Goal: Transaction & Acquisition: Book appointment/travel/reservation

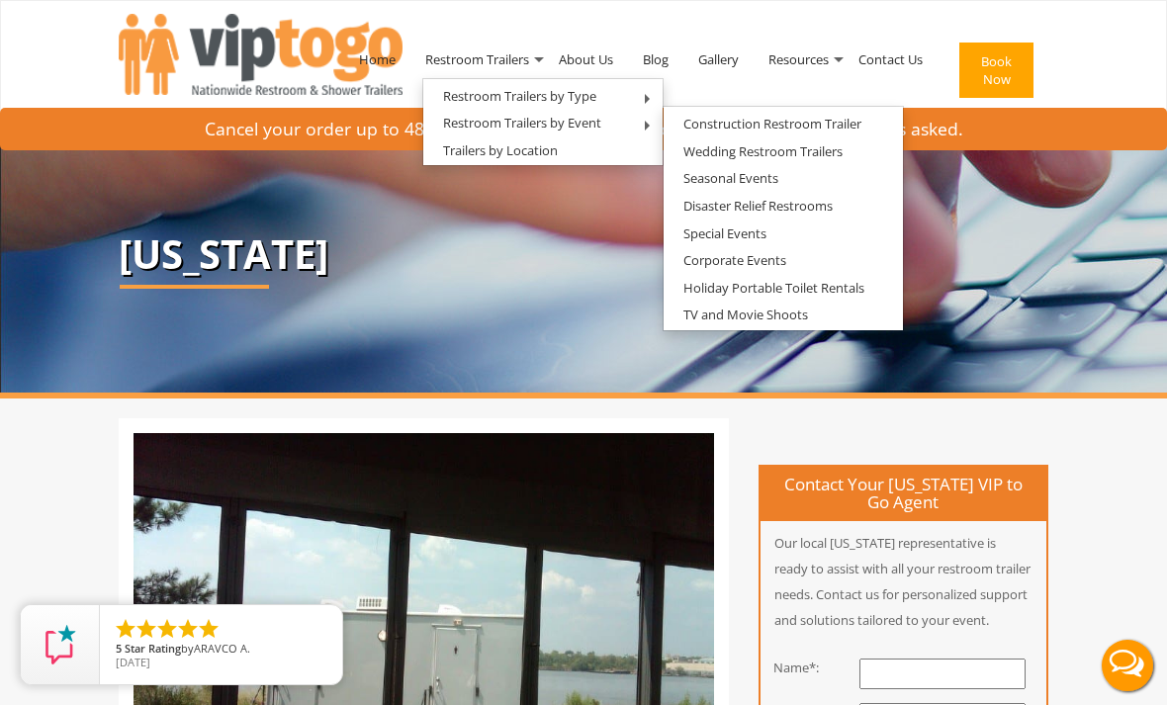
click at [819, 153] on link "Wedding Restroom Trailers" at bounding box center [763, 151] width 199 height 25
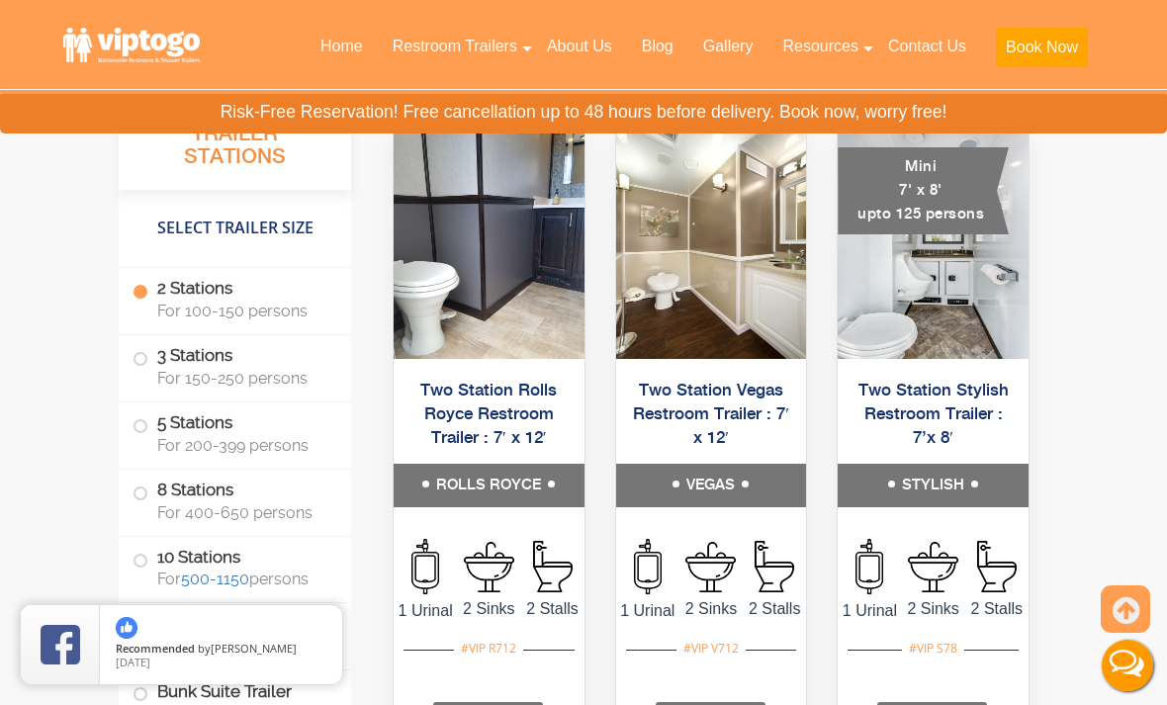
scroll to position [2147, 0]
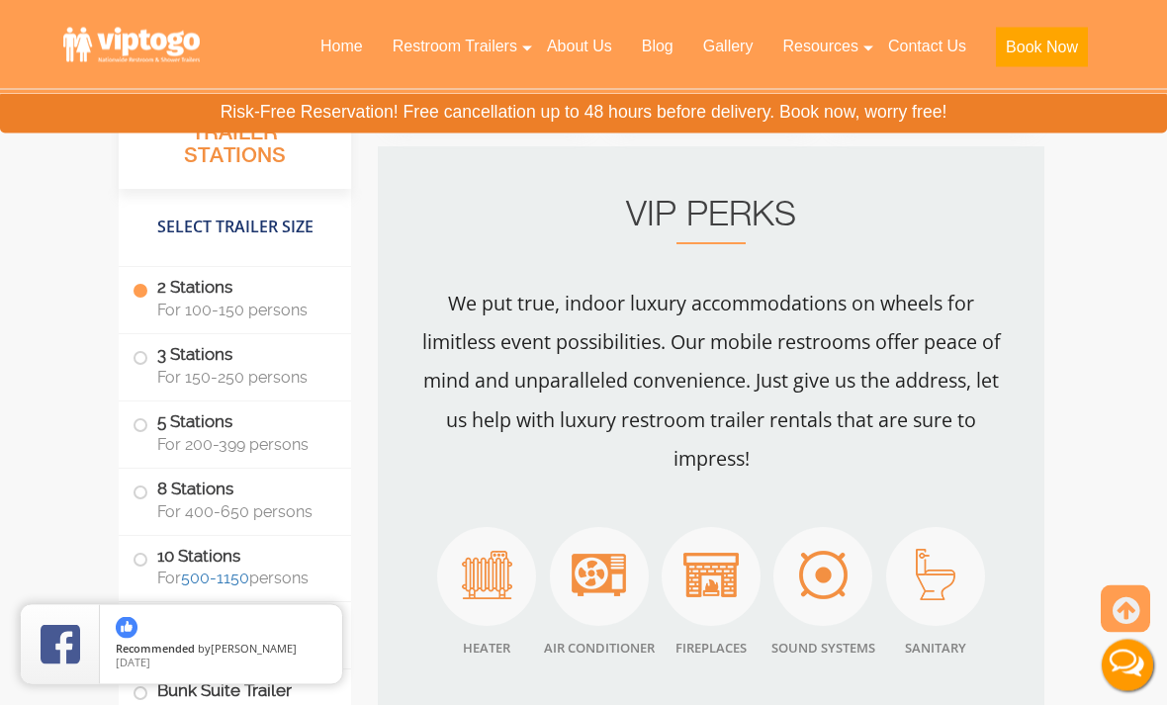
scroll to position [2889, 0]
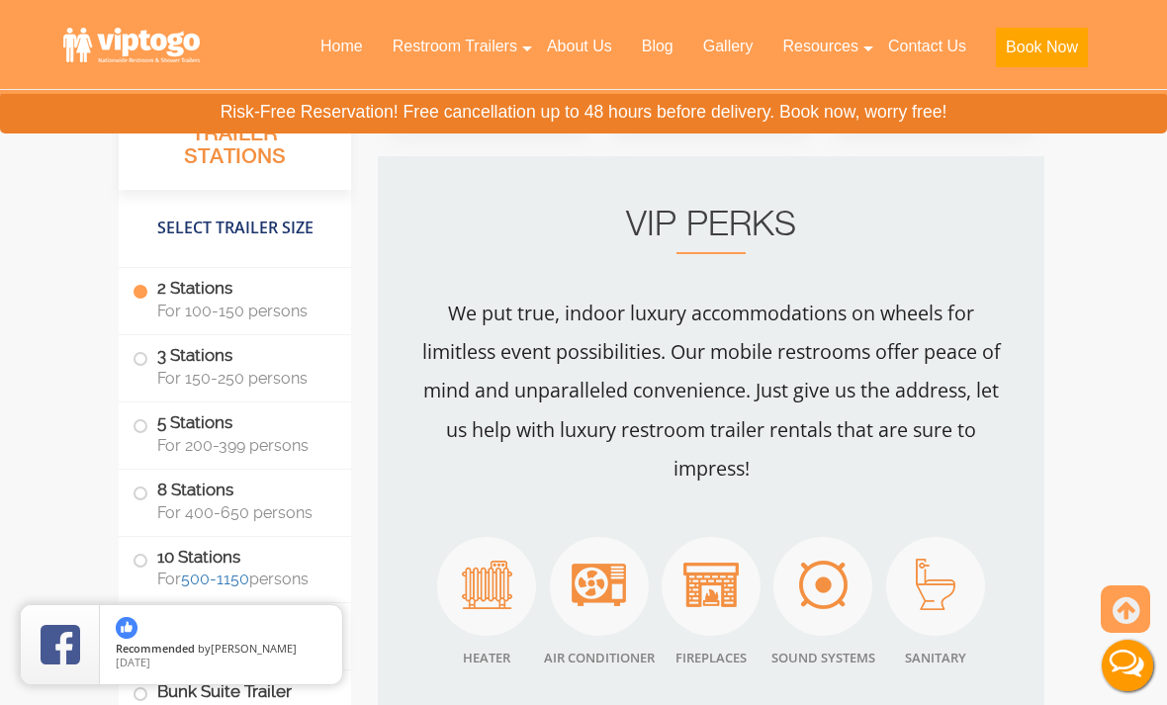
click at [137, 367] on label "3 Stations For 150-250 persons" at bounding box center [235, 365] width 205 height 61
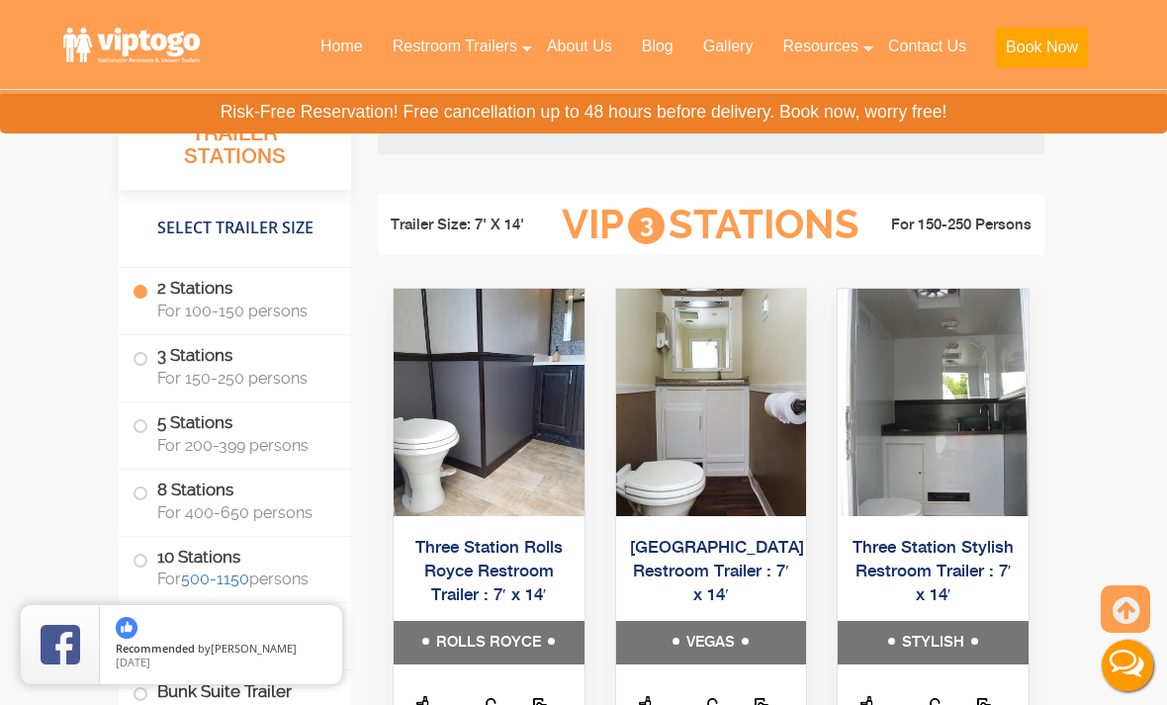
scroll to position [3625, 0]
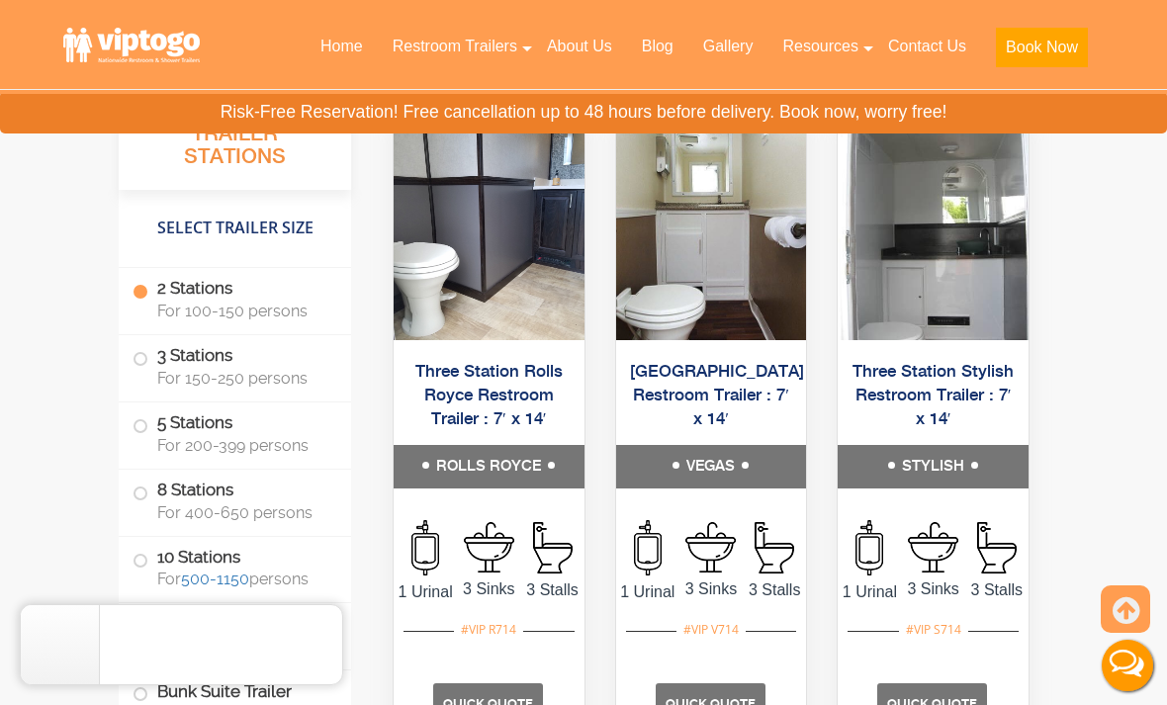
click at [150, 363] on label "3 Stations For 150-250 persons" at bounding box center [235, 365] width 205 height 61
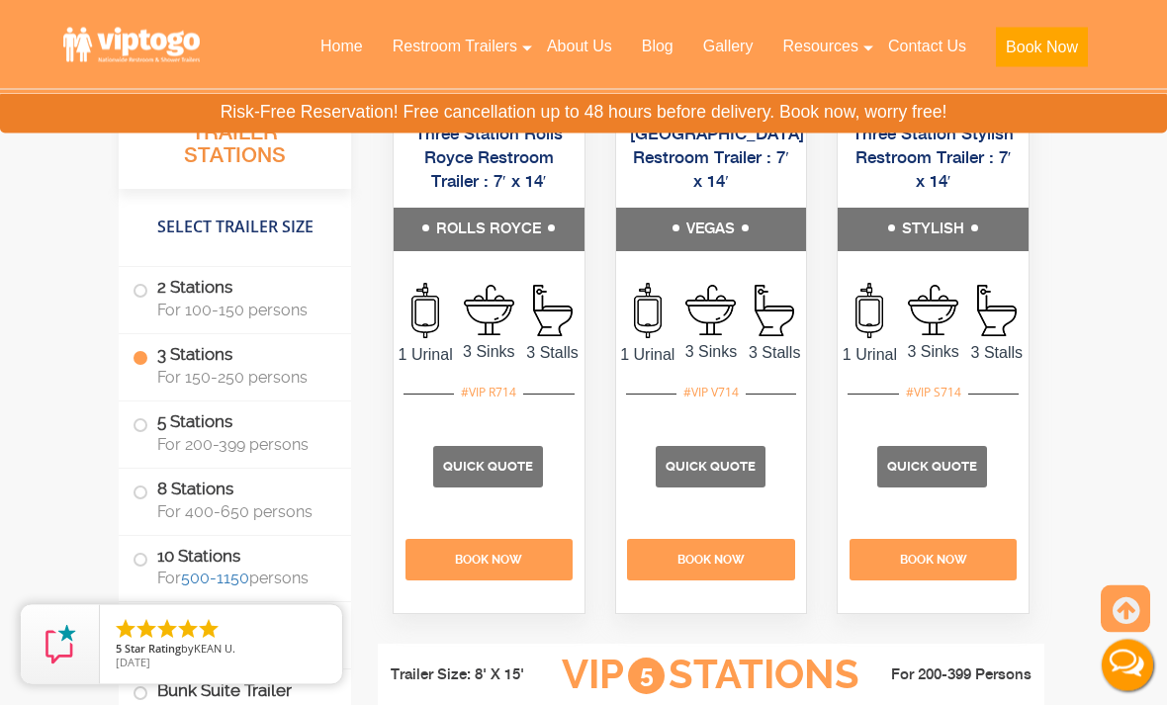
scroll to position [3904, 0]
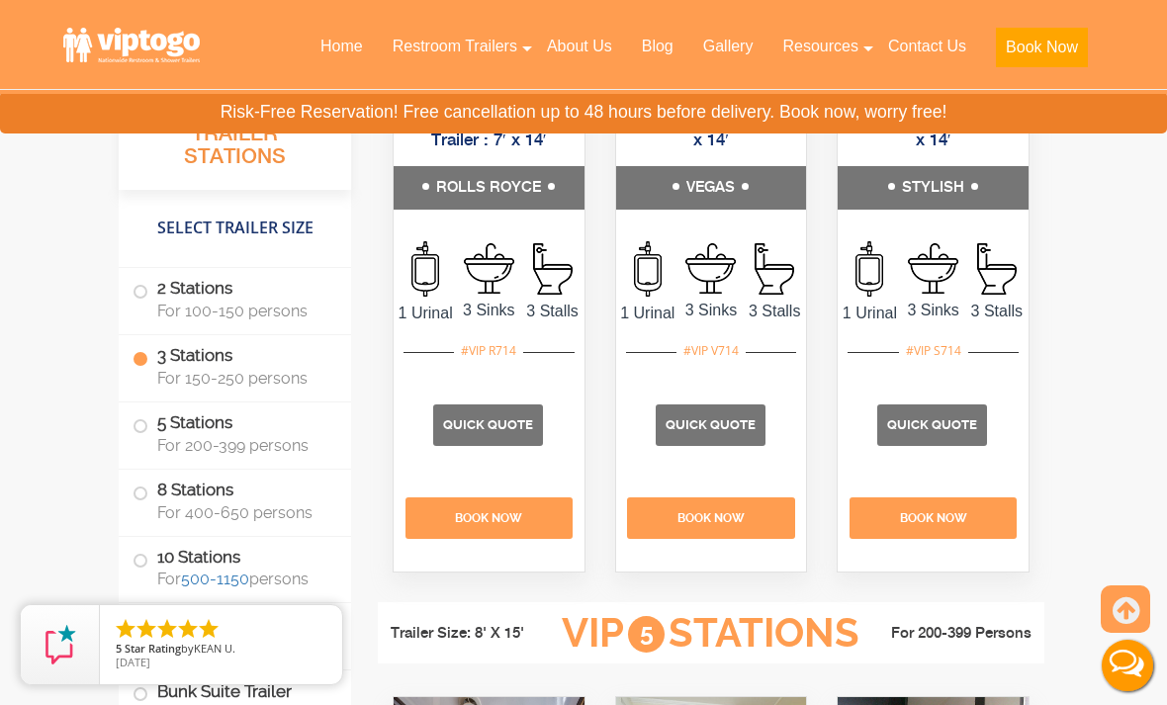
click at [937, 432] on span "Quick Quote" at bounding box center [932, 424] width 90 height 15
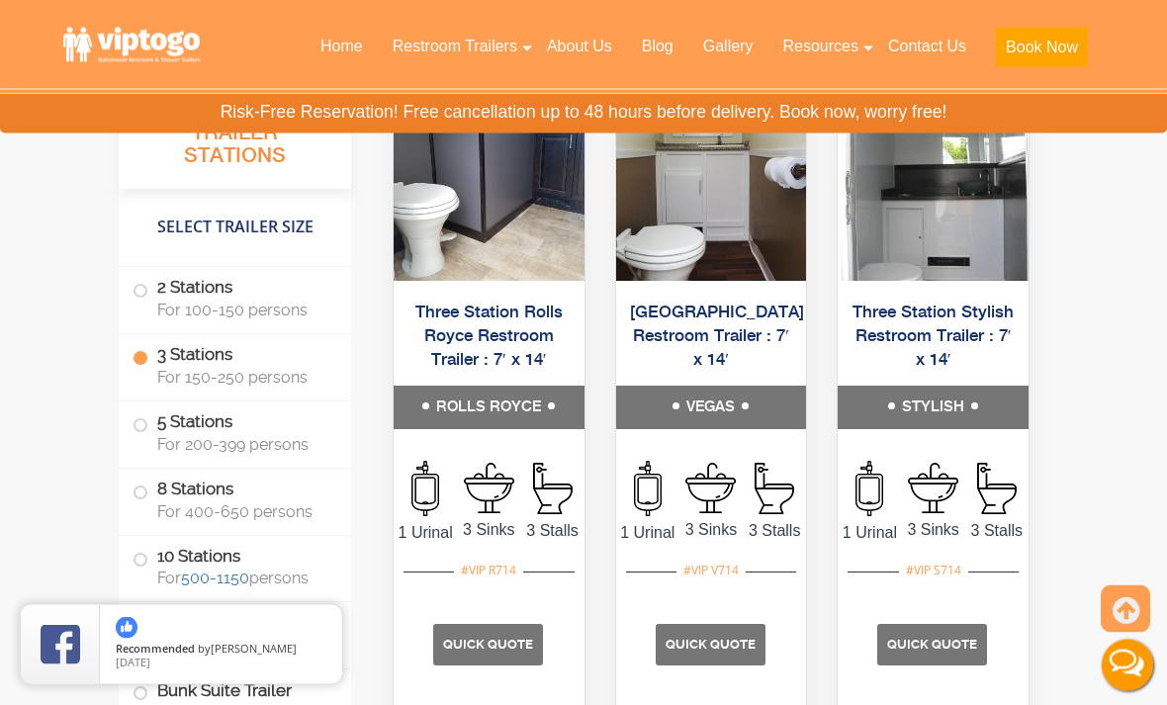
scroll to position [3685, 0]
click at [754, 369] on link "Three Station Vegas Restroom Trailer : 7′ x 14′" at bounding box center [717, 336] width 174 height 65
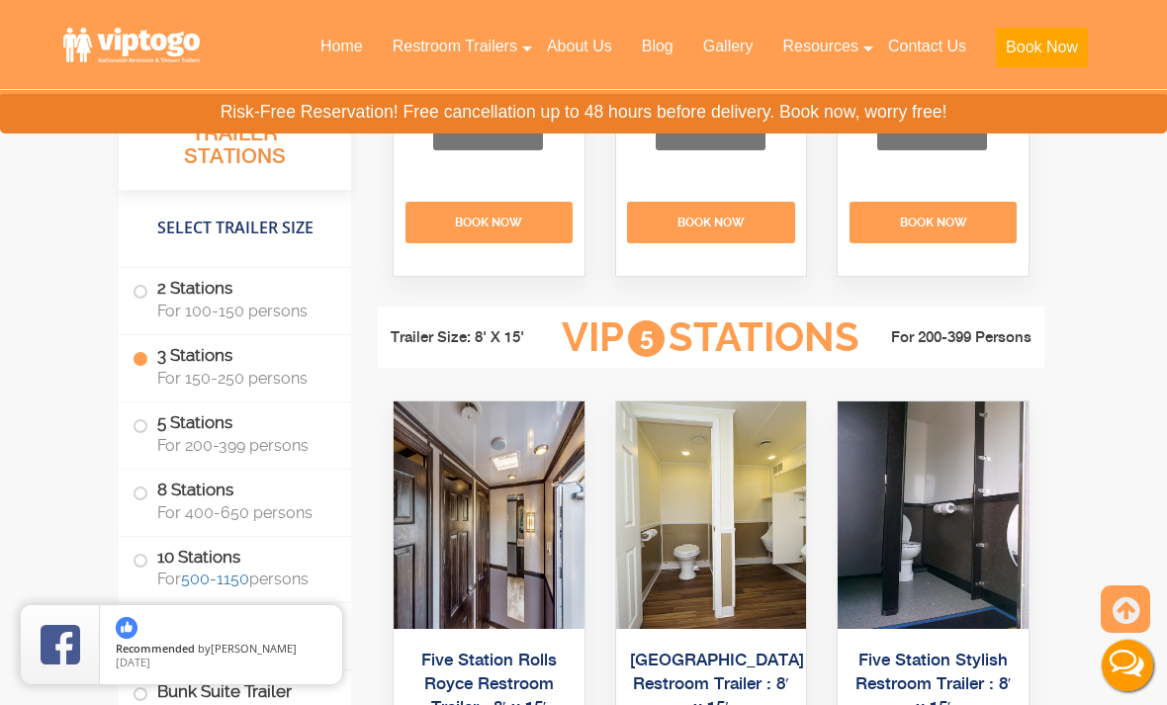
scroll to position [4198, 0]
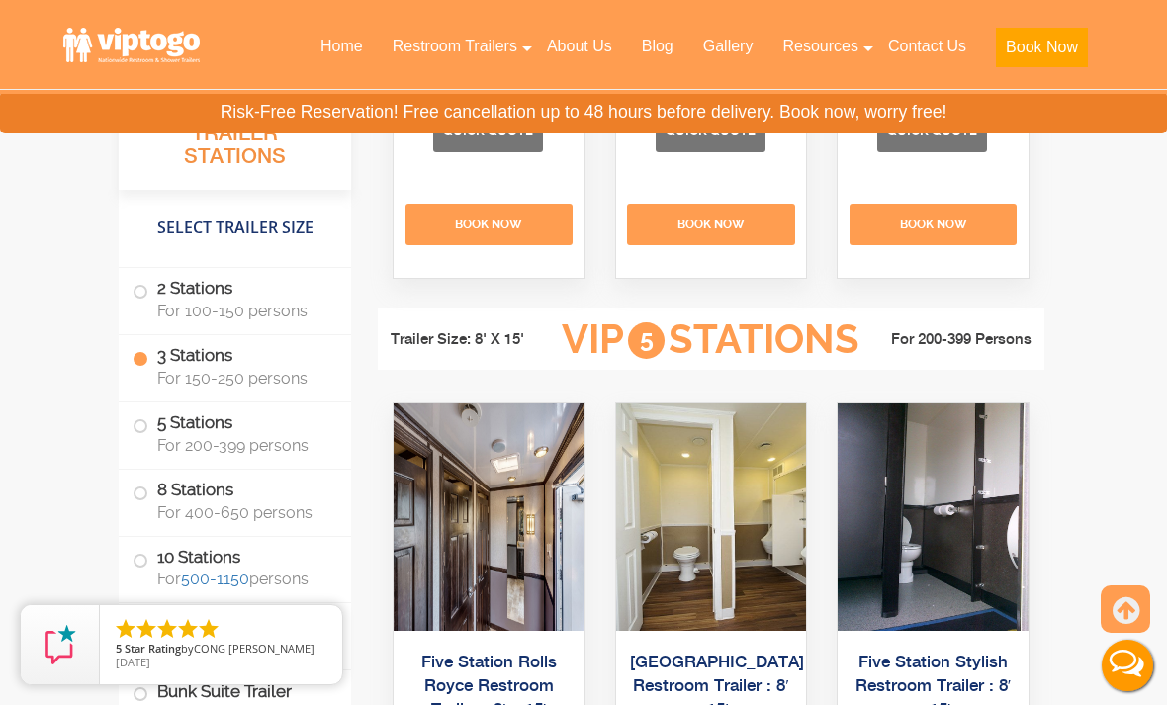
click at [510, 138] on span "Quick Quote" at bounding box center [488, 131] width 90 height 15
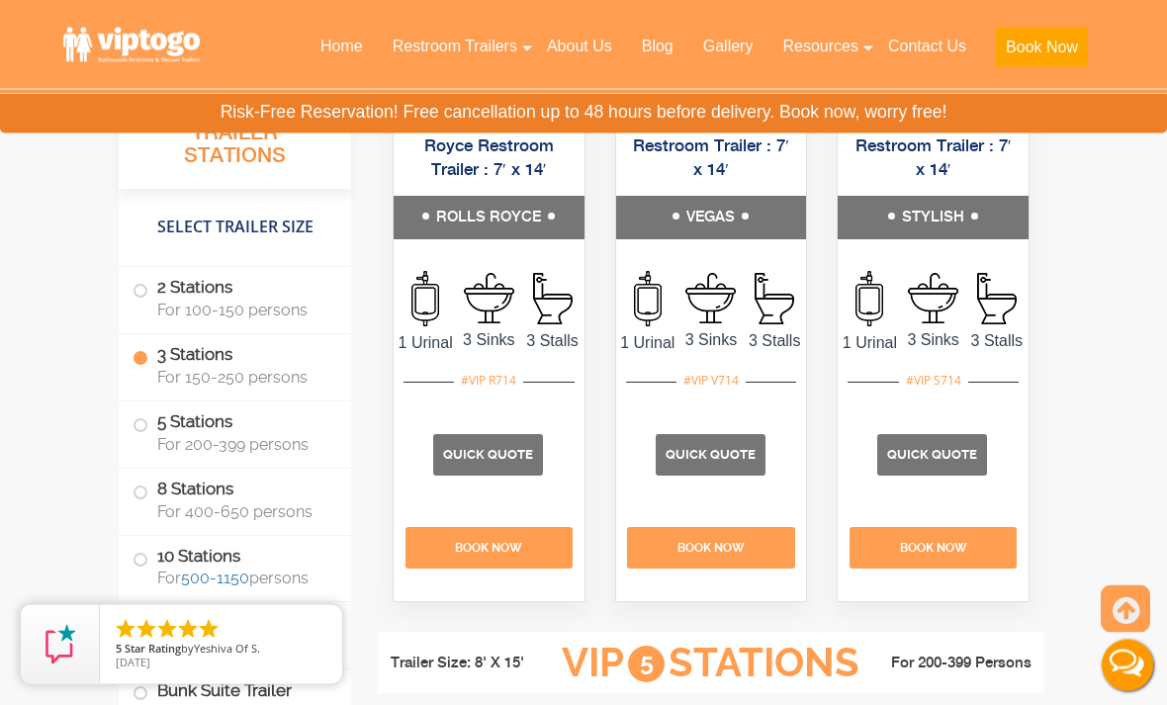
scroll to position [3875, 0]
click at [802, 553] on div "Three Station Vegas Restroom Trailer : 7′ x 14′ VEGAS 1 Urinal 3 Sinks 3 Stalls…" at bounding box center [711, 346] width 191 height 509
click at [718, 476] on p "Quick Quote" at bounding box center [711, 455] width 110 height 42
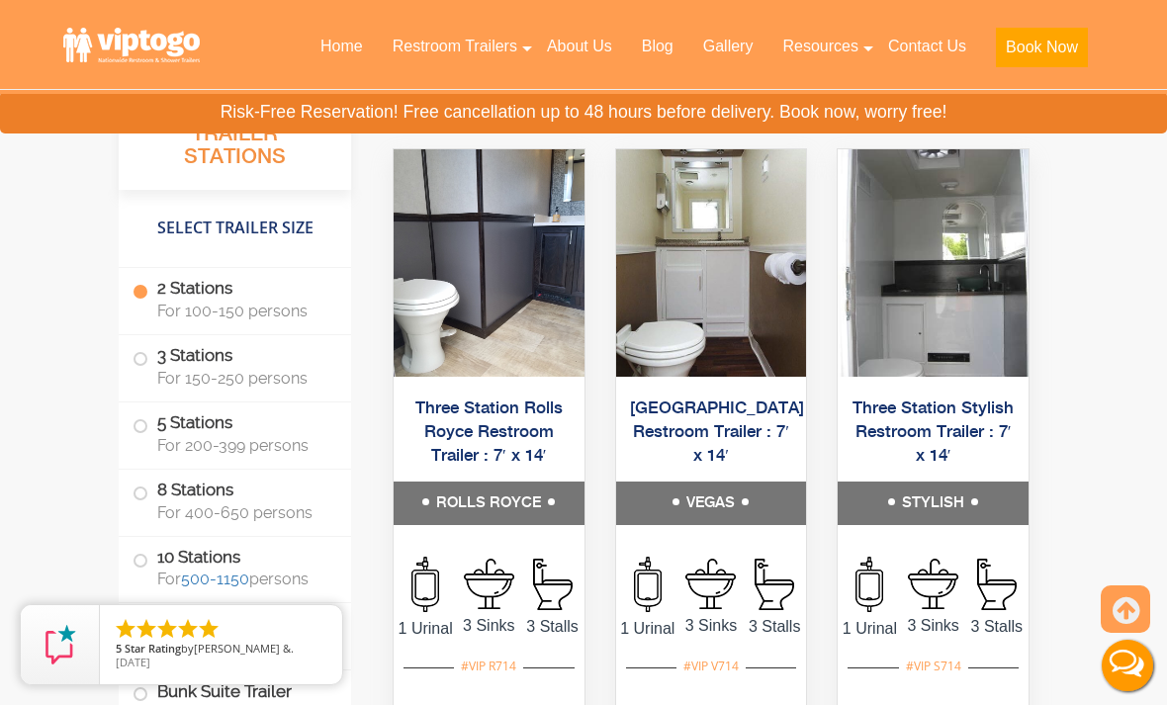
scroll to position [3590, 0]
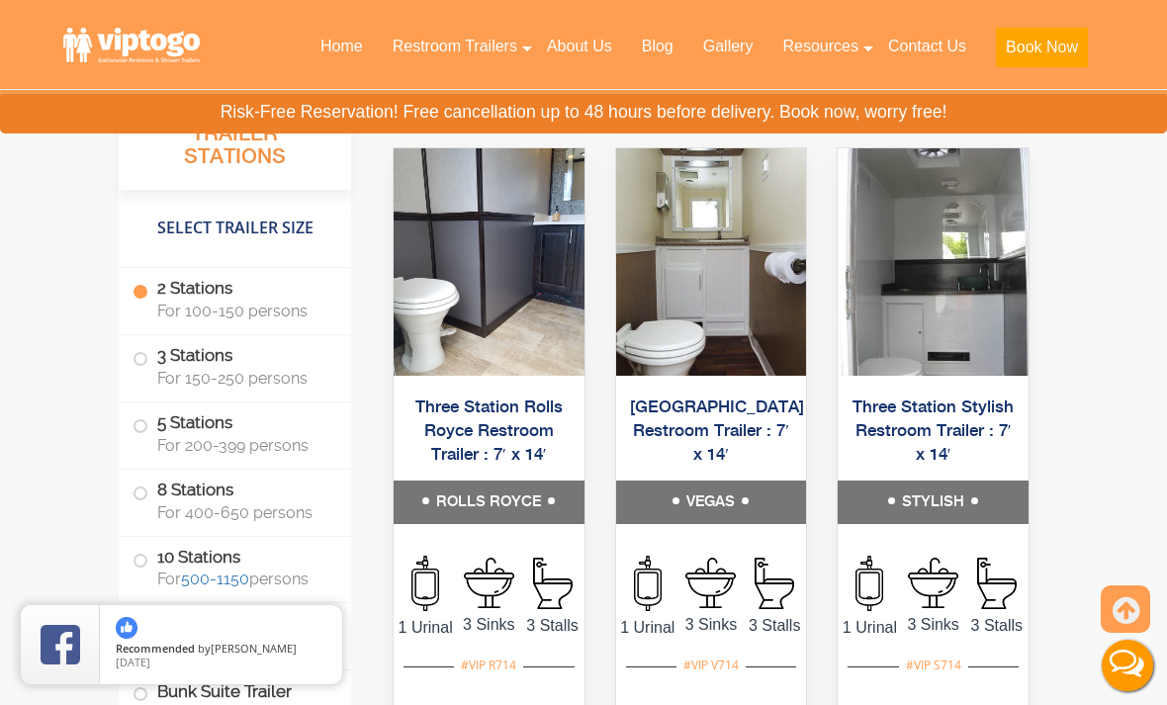
click at [144, 367] on label "3 Stations For 150-250 persons" at bounding box center [235, 365] width 205 height 61
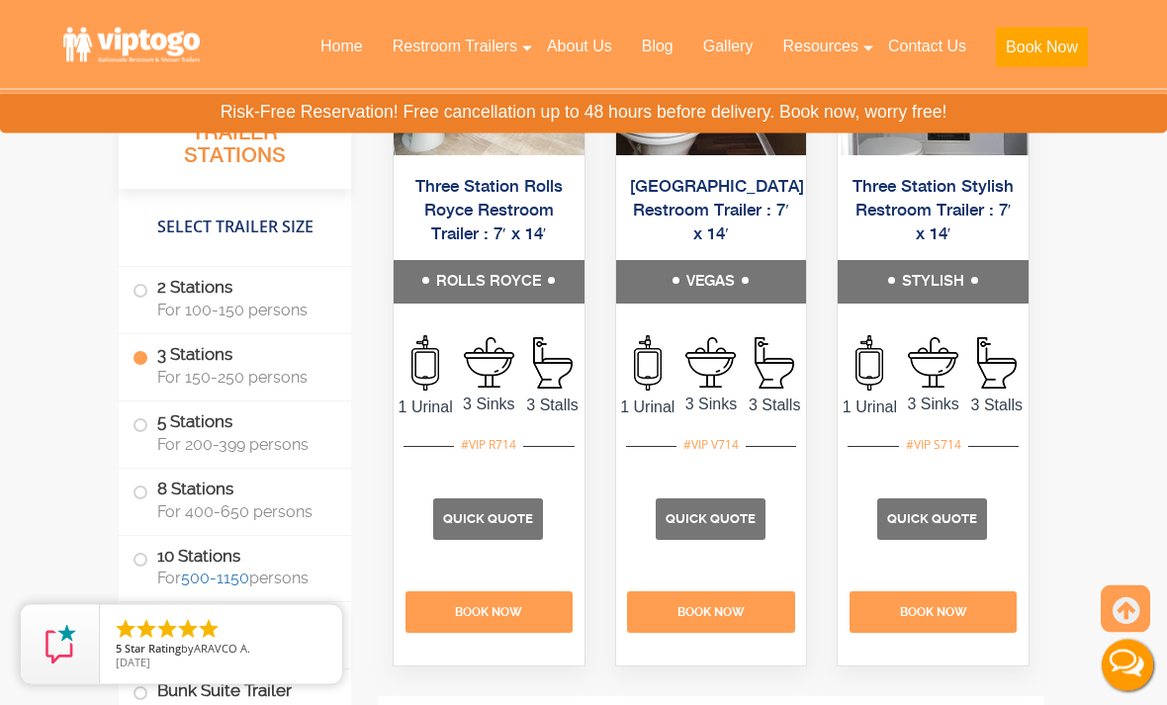
scroll to position [3879, 0]
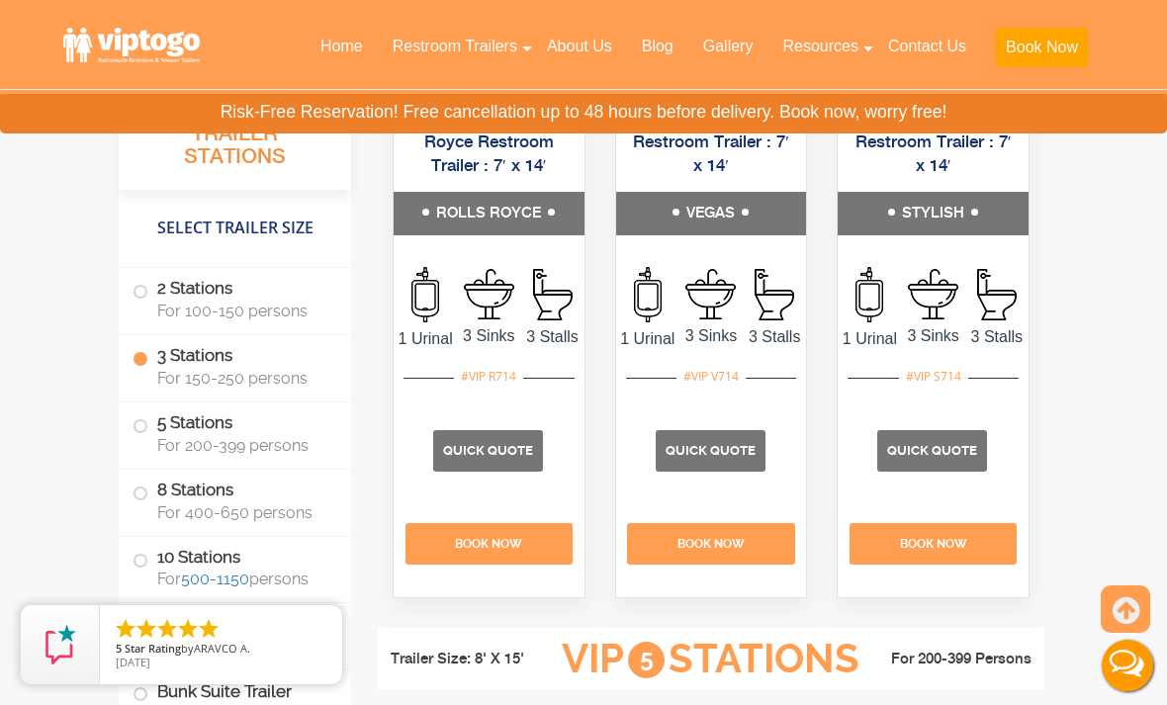
click at [506, 472] on p "Quick Quote" at bounding box center [488, 451] width 110 height 42
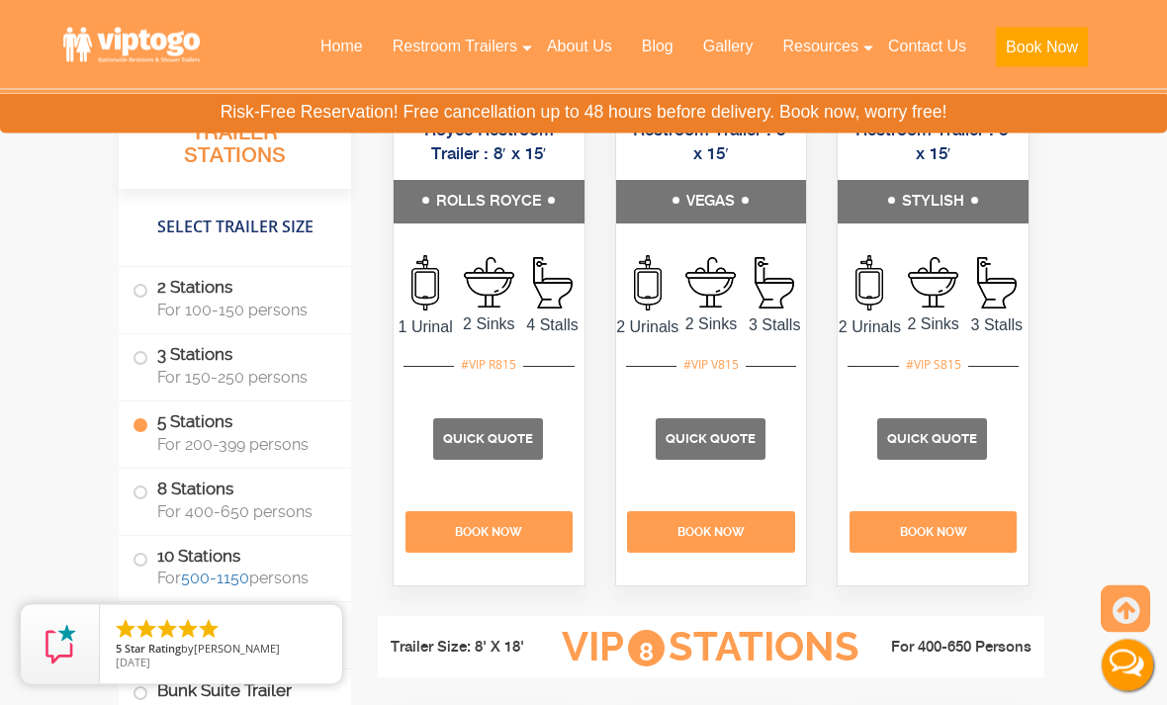
scroll to position [4754, 0]
click at [507, 446] on span "Quick Quote" at bounding box center [488, 438] width 90 height 15
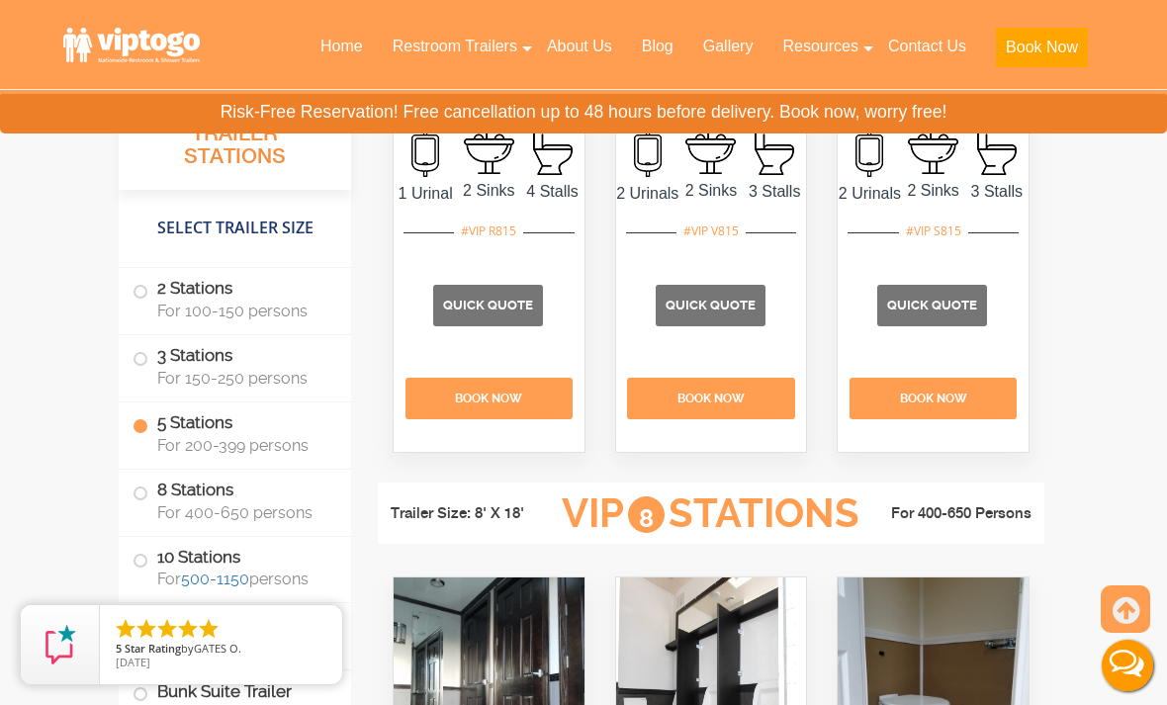
scroll to position [5032, 0]
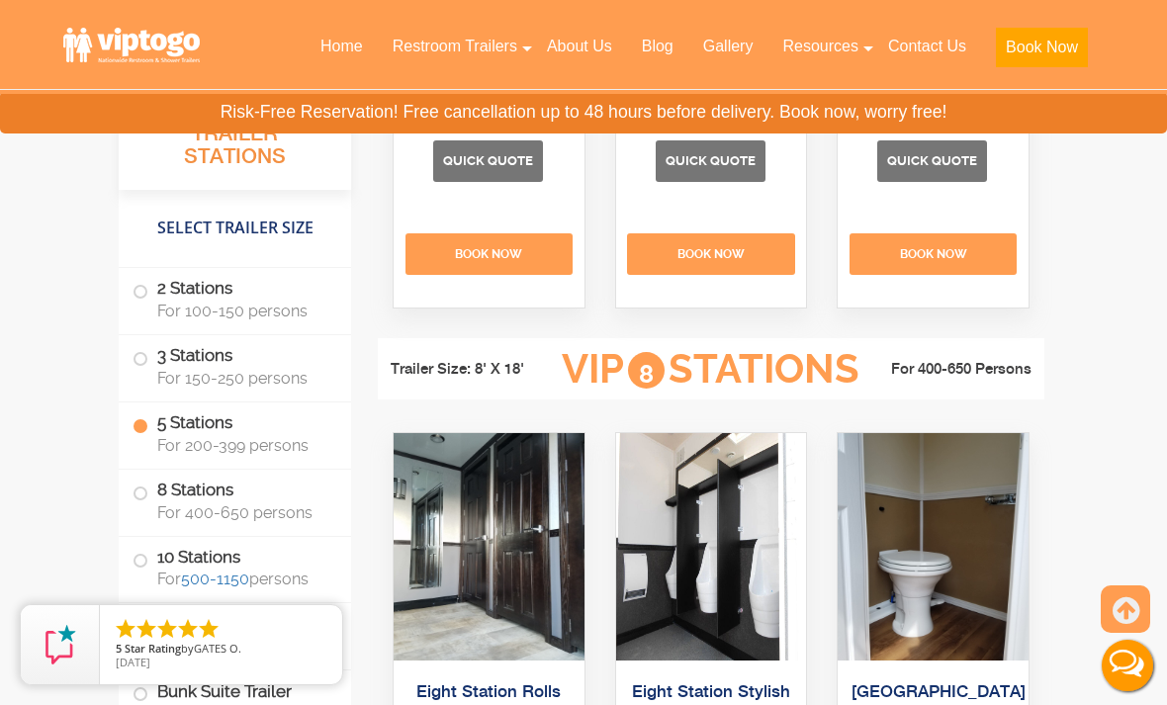
click at [742, 168] on span "Quick Quote" at bounding box center [711, 160] width 90 height 15
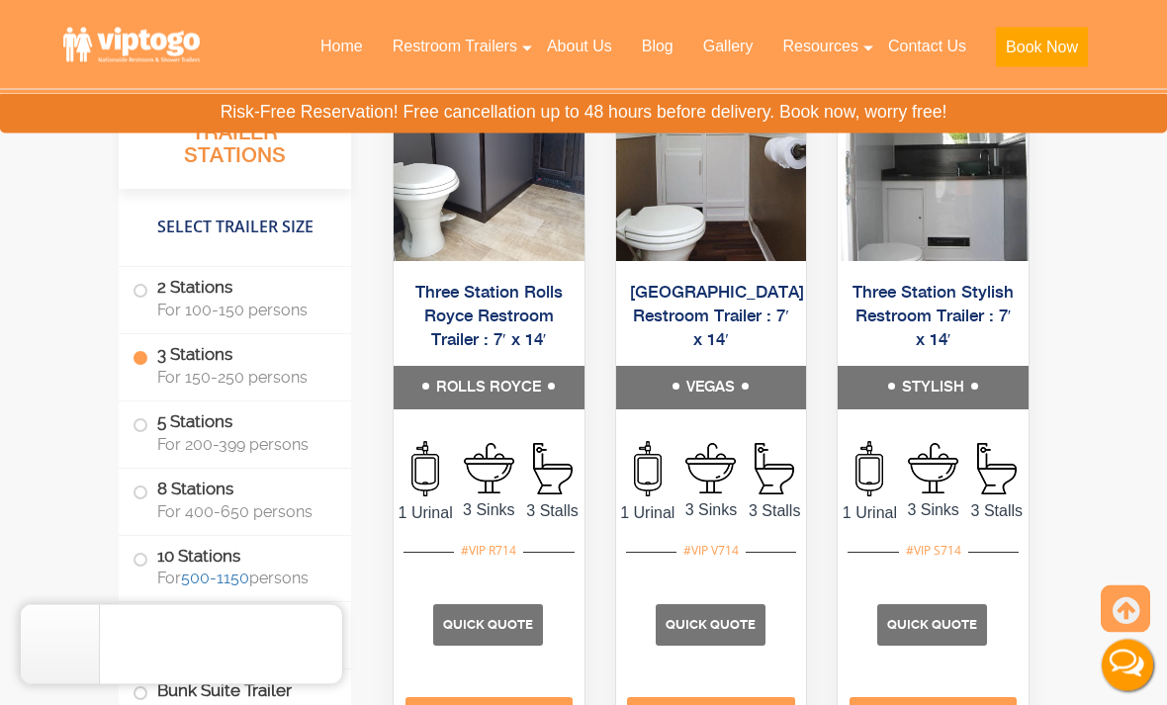
scroll to position [3704, 0]
click at [738, 646] on p "Quick Quote" at bounding box center [711, 625] width 110 height 42
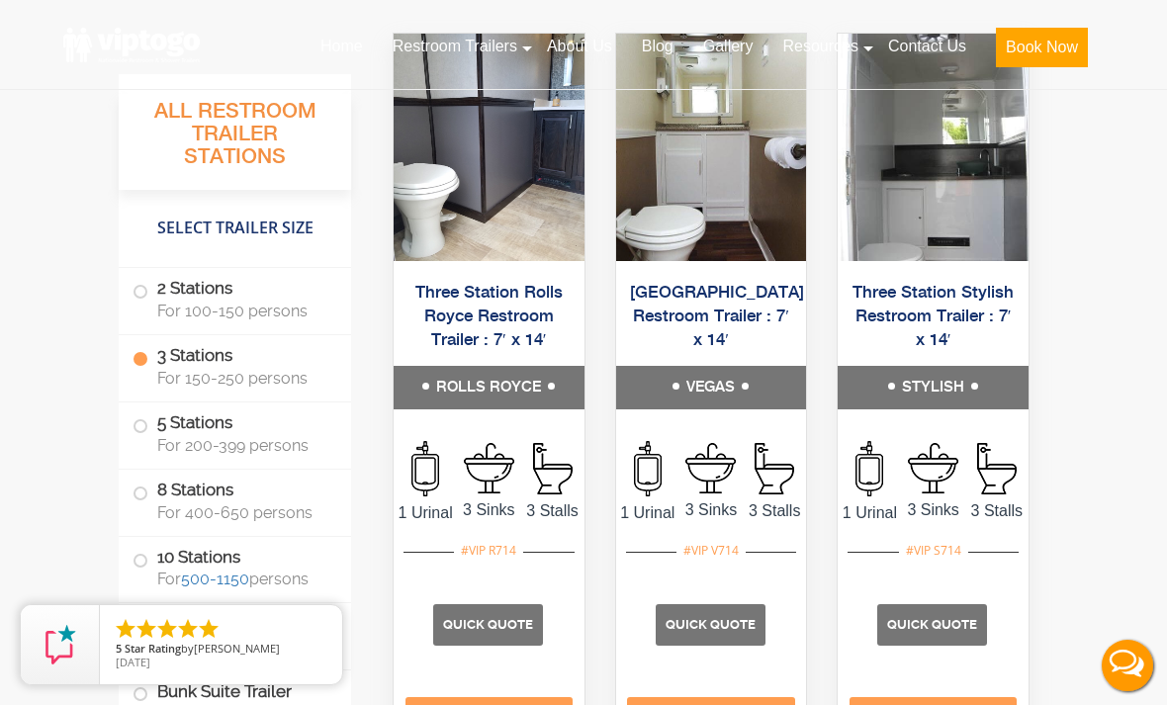
scroll to position [3769, 0]
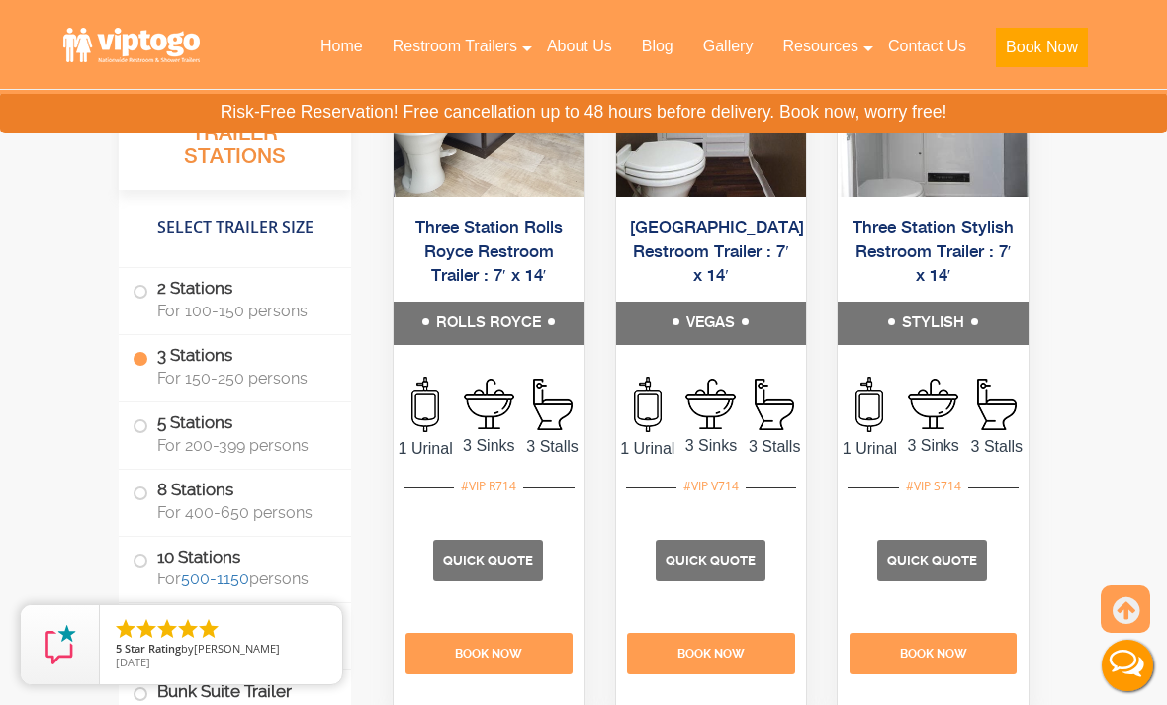
click at [517, 345] on h5 "ROLLS ROYCE" at bounding box center [489, 324] width 191 height 44
click at [494, 345] on h5 "ROLLS ROYCE" at bounding box center [489, 324] width 191 height 44
click at [478, 345] on h5 "ROLLS ROYCE" at bounding box center [489, 324] width 191 height 44
click at [498, 568] on span "Quick Quote" at bounding box center [488, 560] width 90 height 15
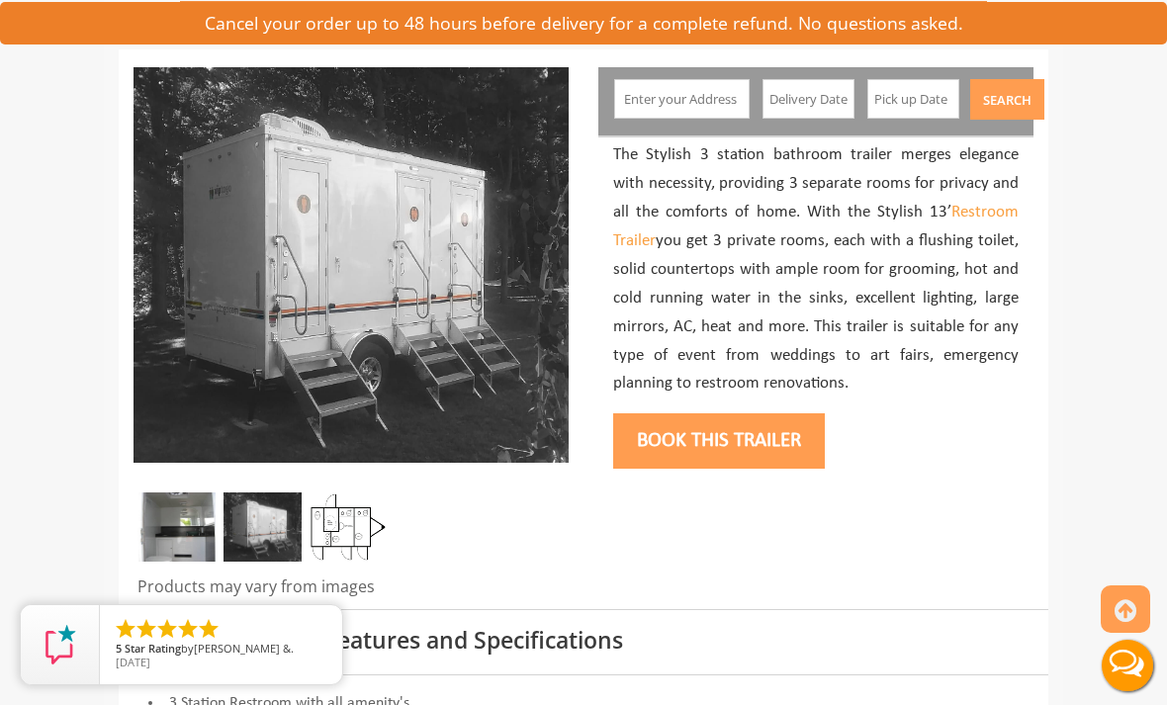
scroll to position [261, 0]
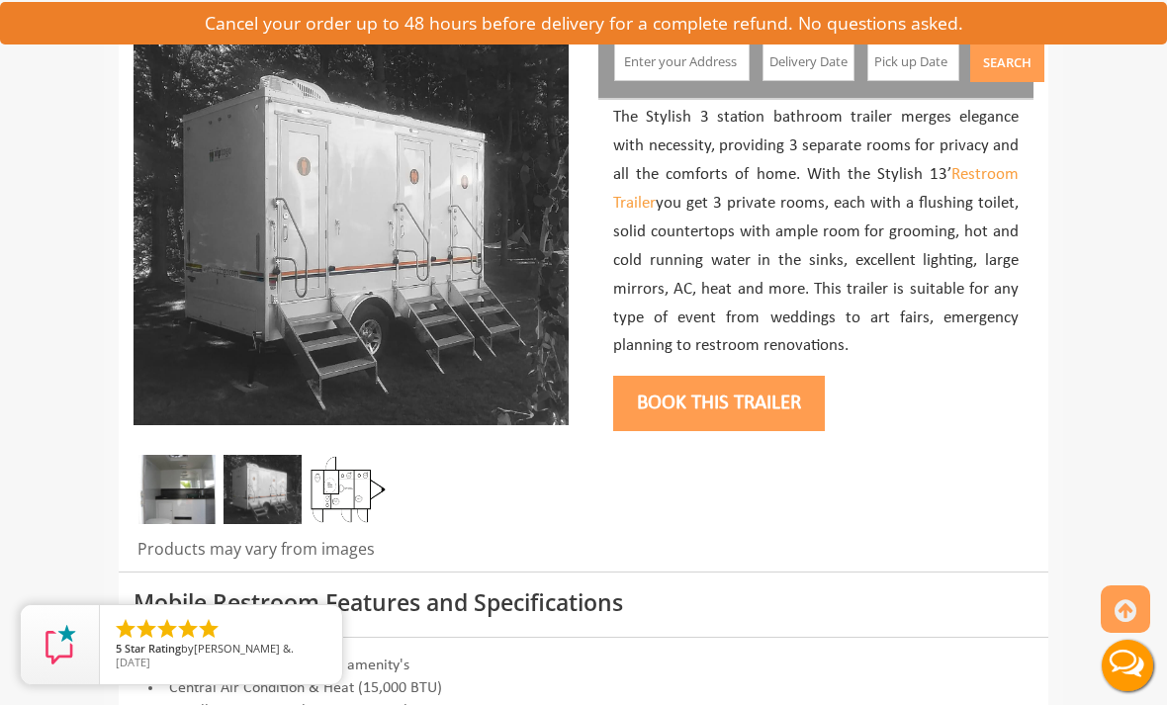
click at [187, 495] on img at bounding box center [176, 489] width 78 height 69
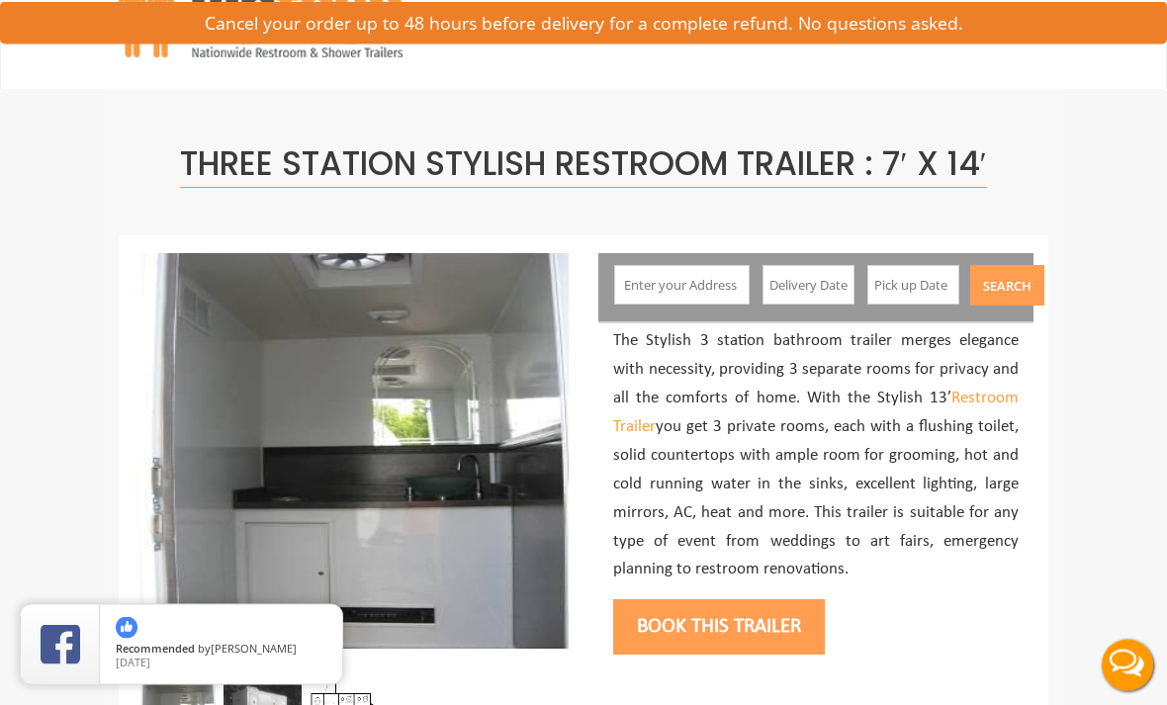
scroll to position [38, 0]
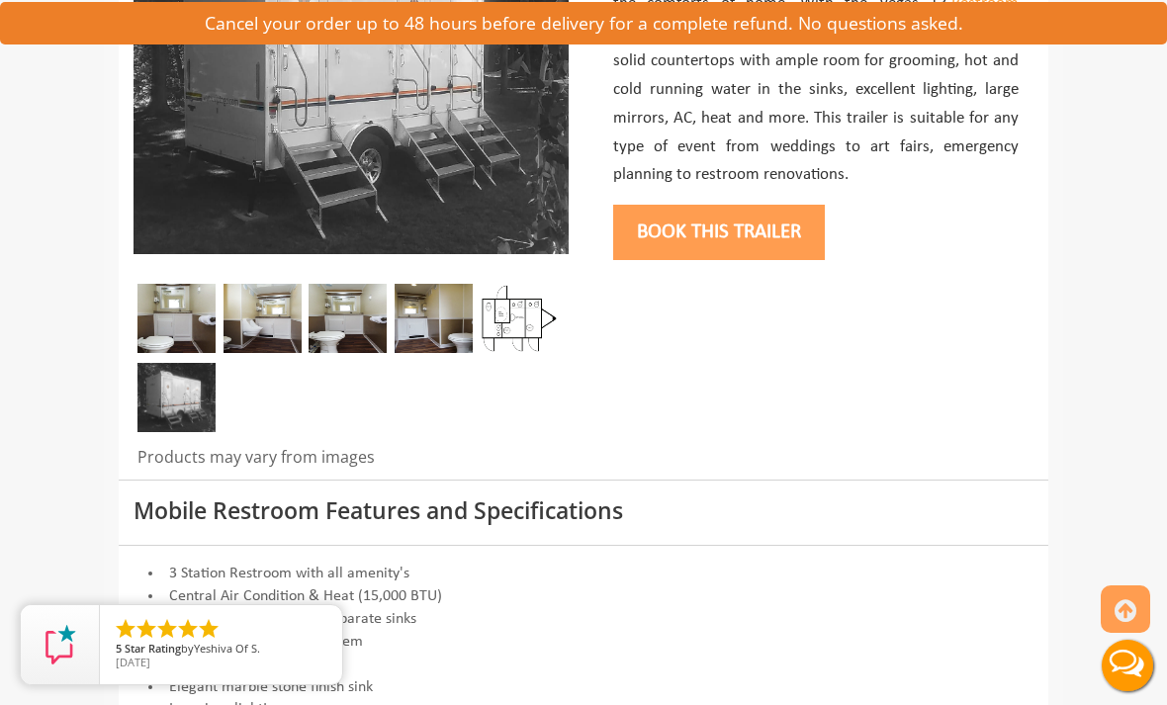
scroll to position [394, 0]
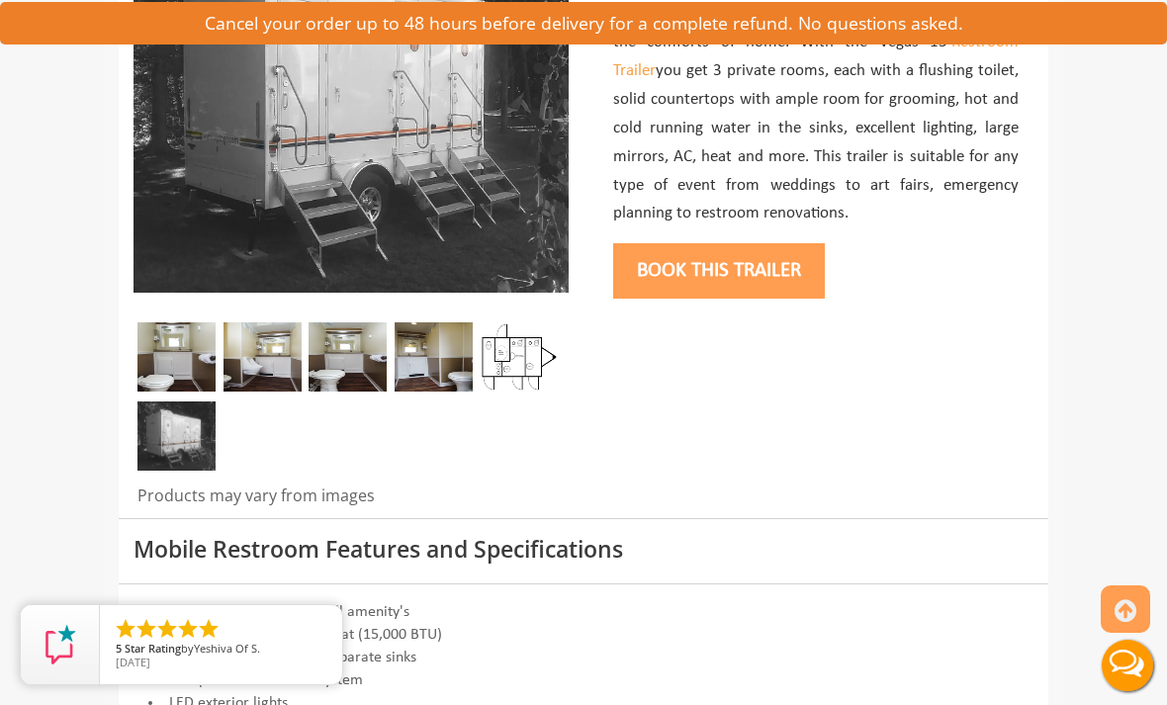
click at [182, 358] on img at bounding box center [176, 356] width 78 height 69
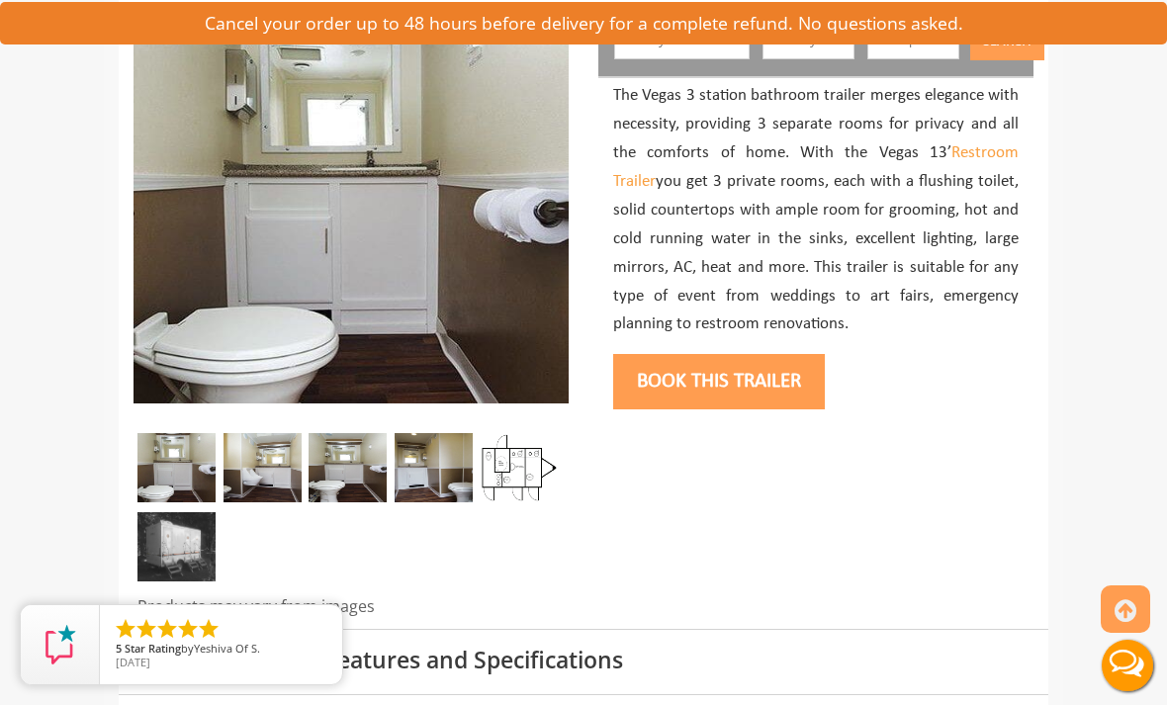
scroll to position [285, 0]
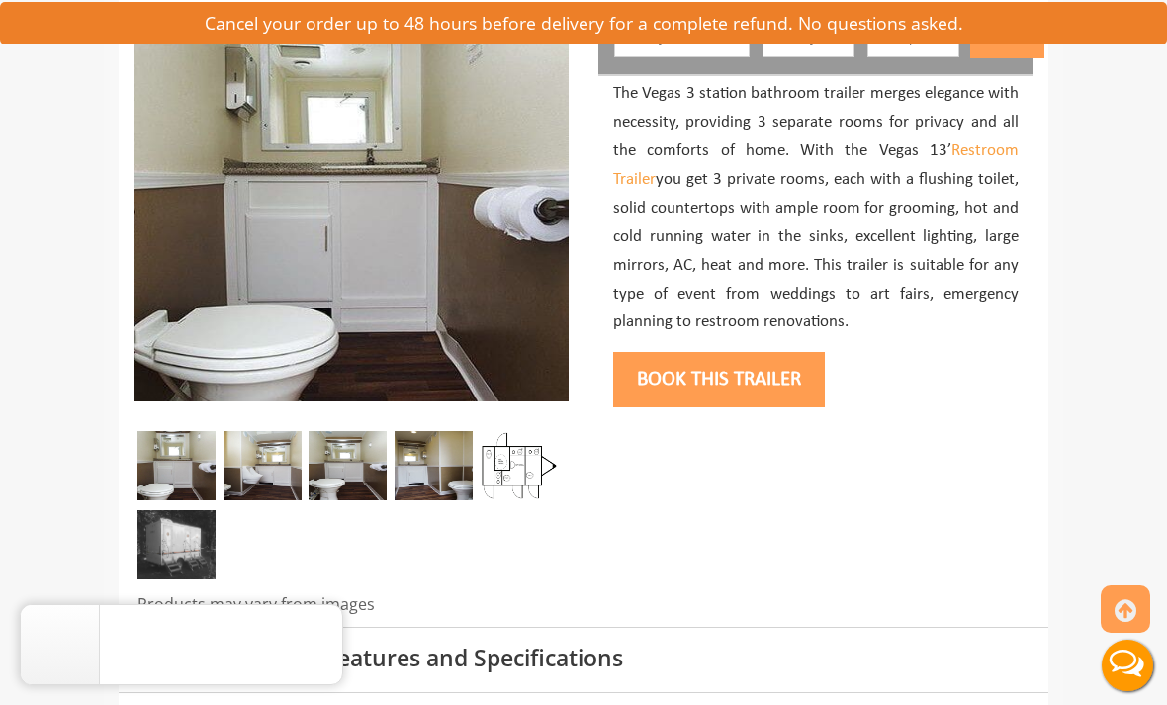
click at [282, 467] on img at bounding box center [262, 465] width 78 height 69
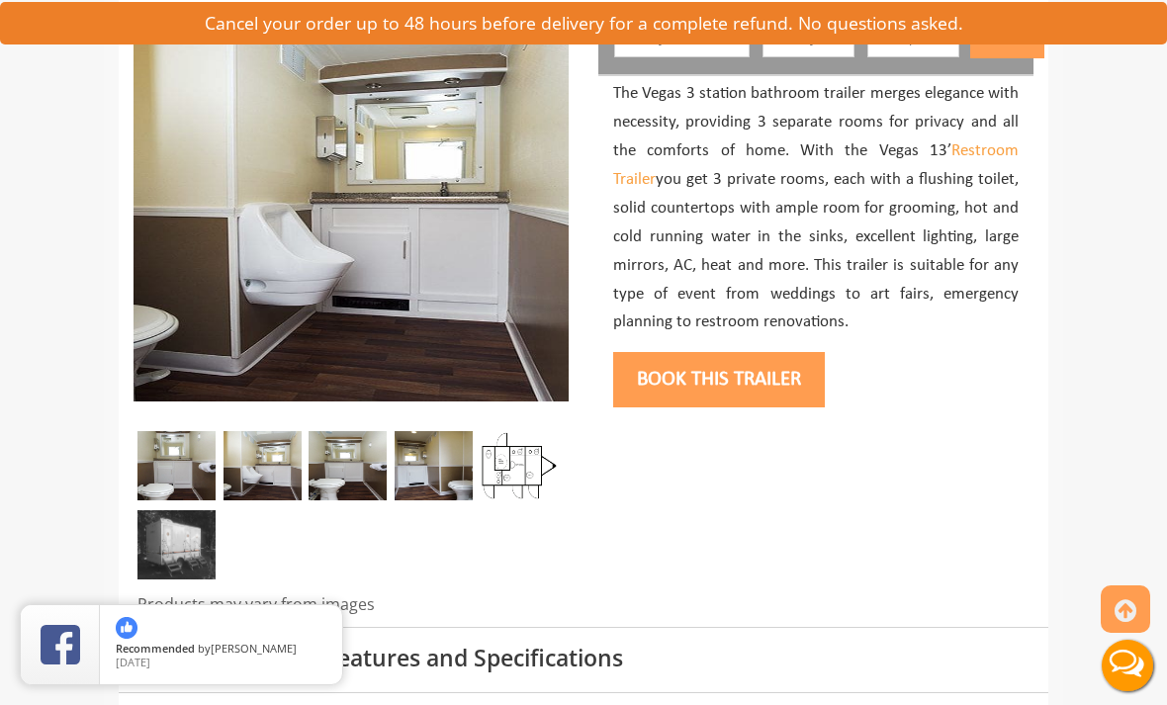
click at [360, 463] on img at bounding box center [348, 465] width 78 height 69
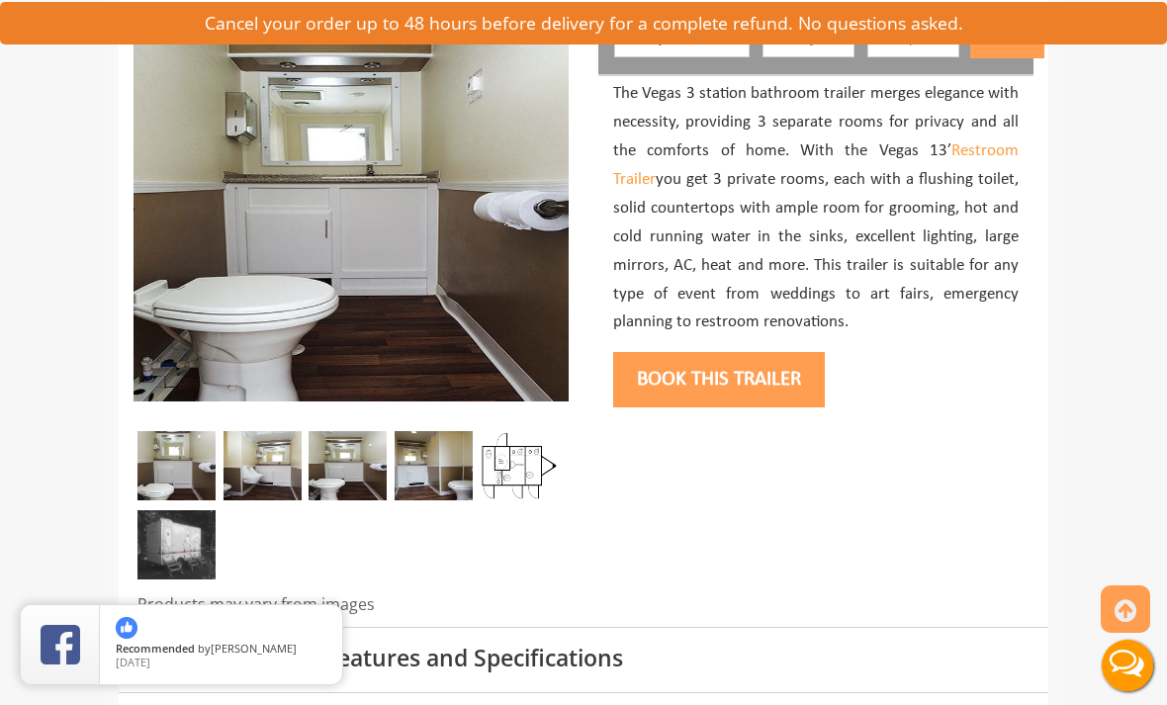
click at [433, 480] on img at bounding box center [434, 465] width 78 height 69
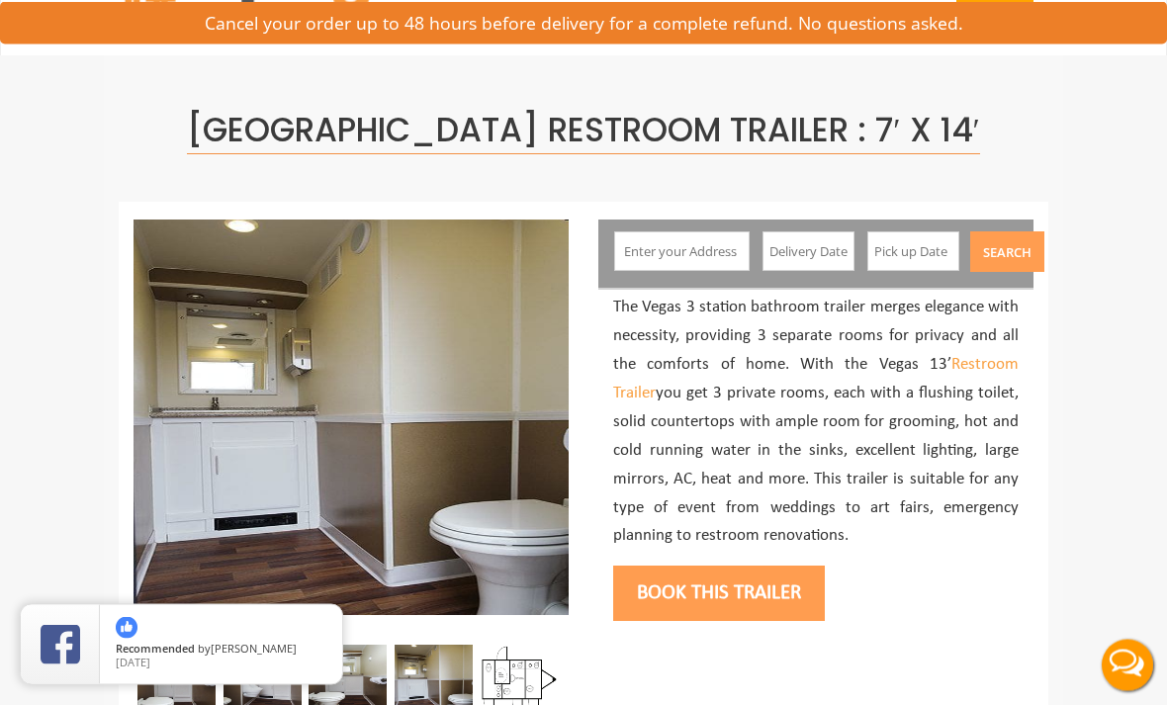
scroll to position [0, 0]
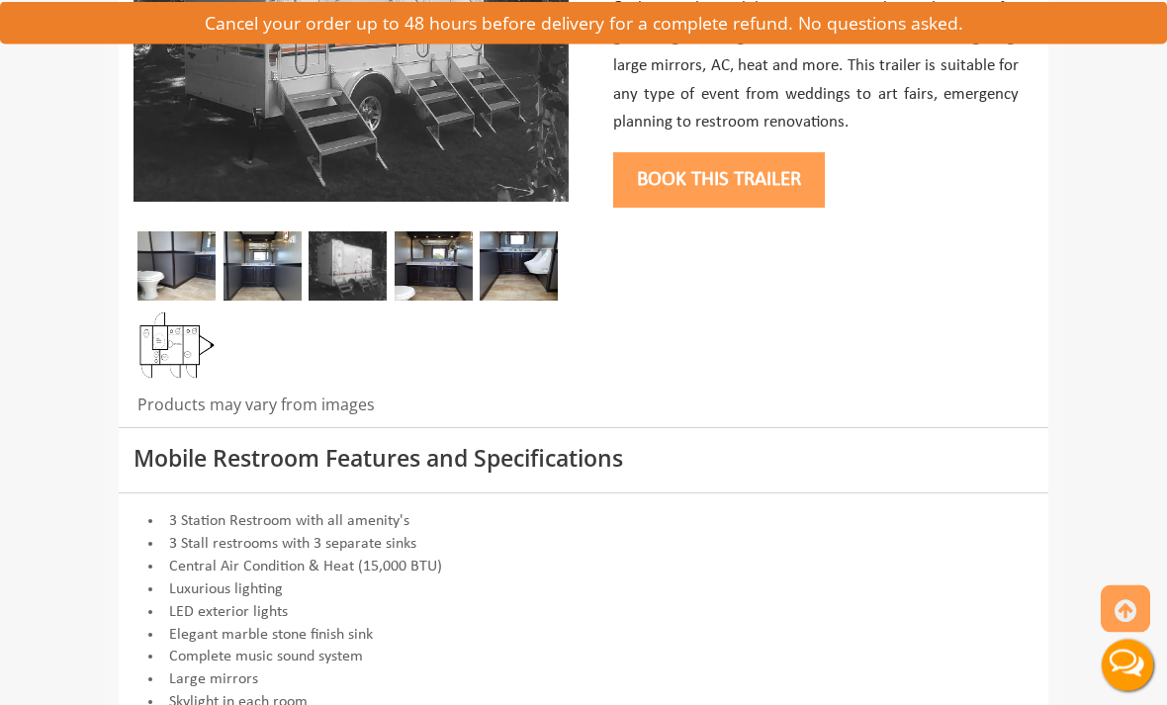
scroll to position [485, 0]
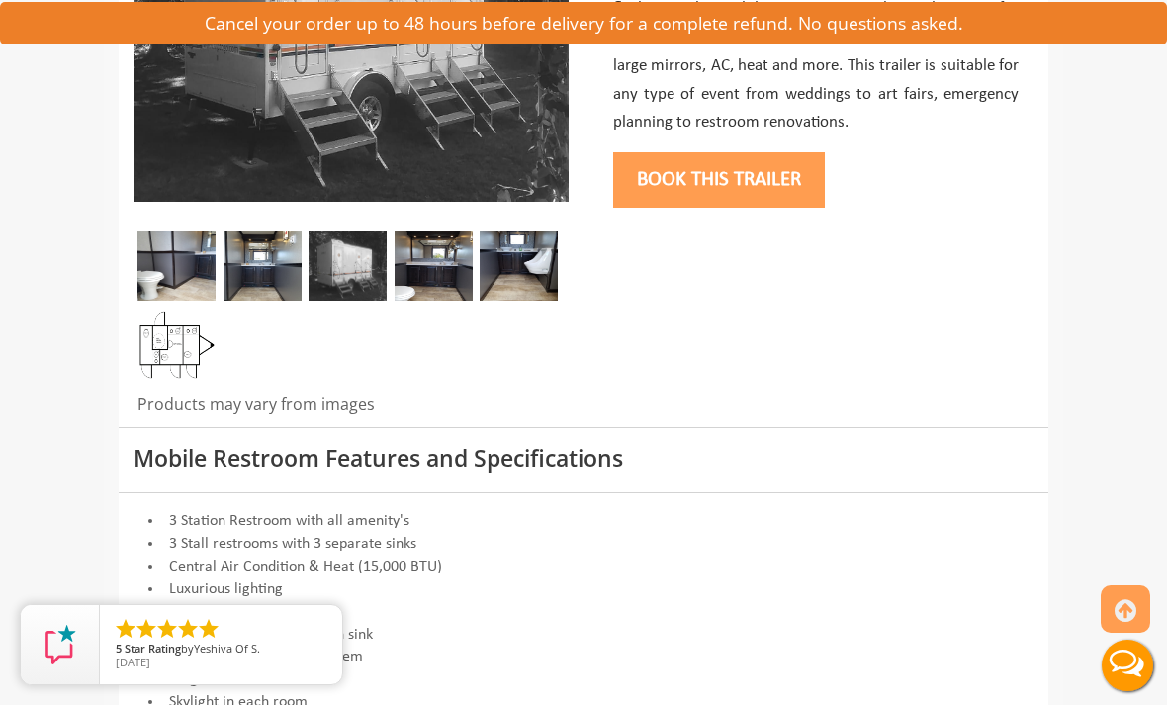
click at [261, 301] on img at bounding box center [262, 265] width 78 height 69
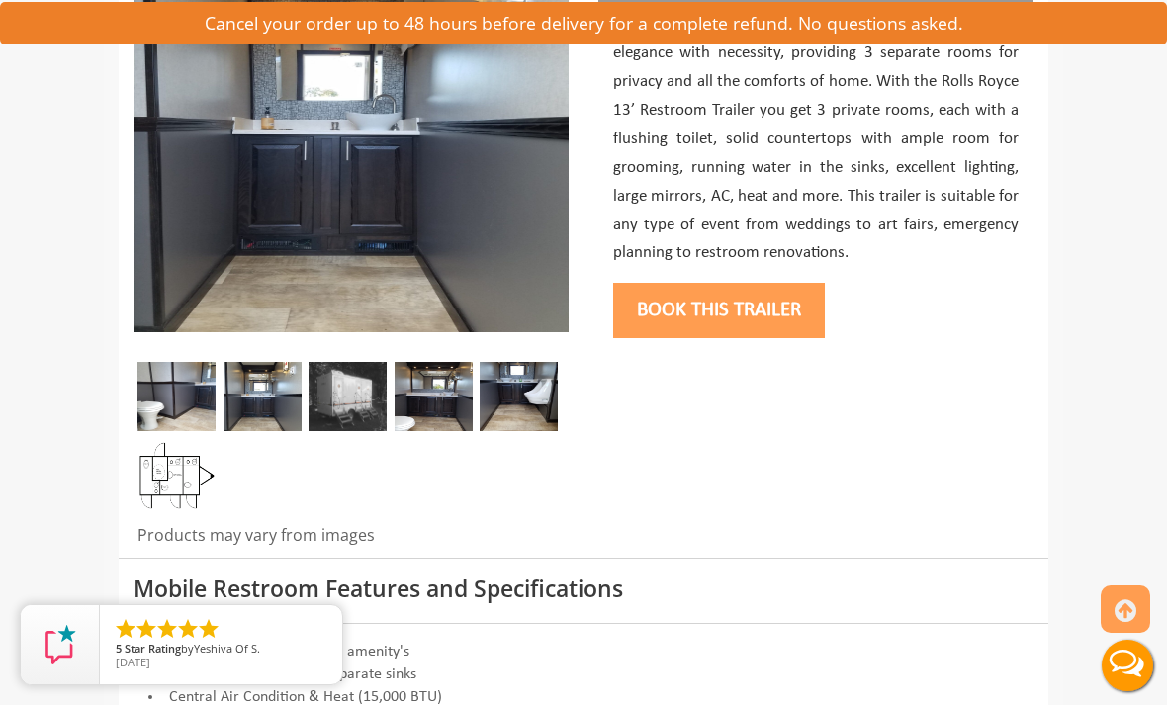
scroll to position [317, 0]
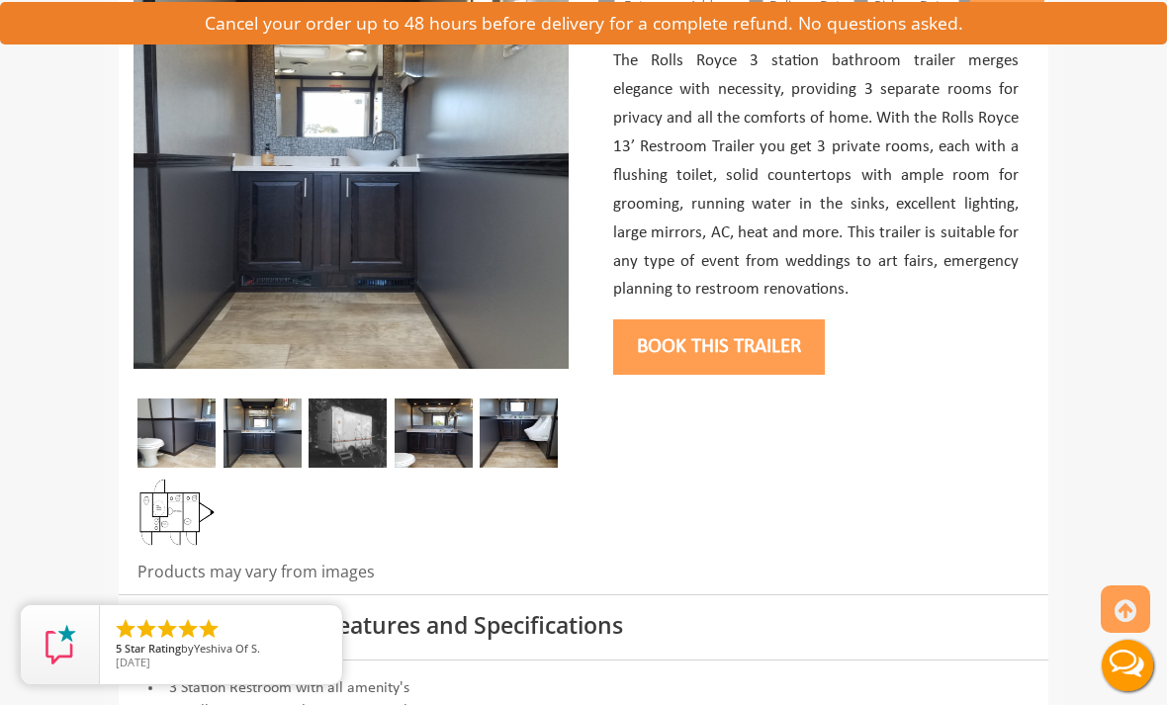
click at [370, 551] on div at bounding box center [351, 478] width 435 height 158
click at [358, 468] on img at bounding box center [348, 433] width 78 height 69
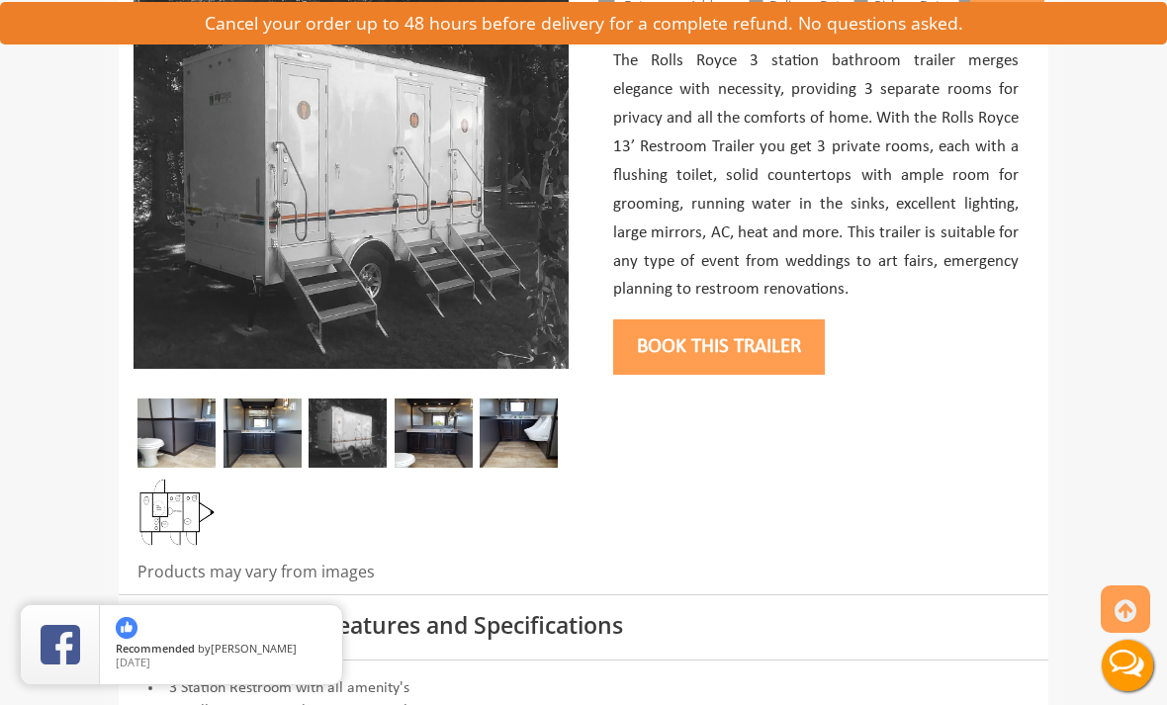
click at [445, 468] on img at bounding box center [434, 433] width 78 height 69
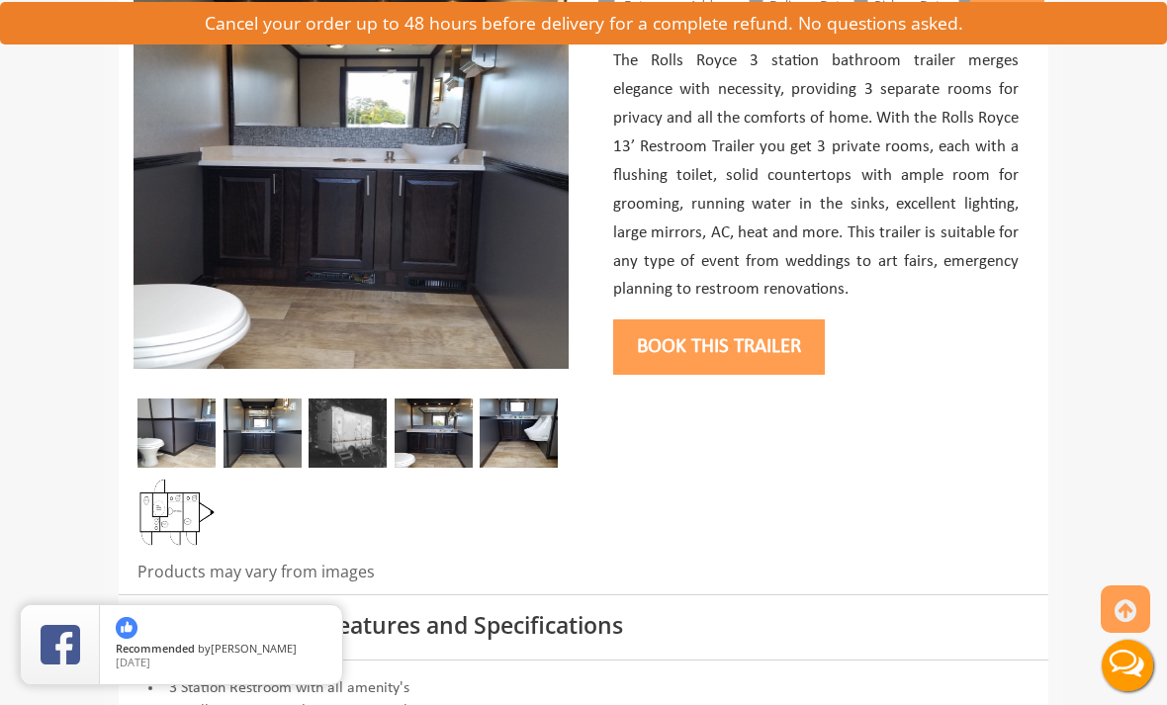
click at [527, 468] on img at bounding box center [519, 433] width 78 height 69
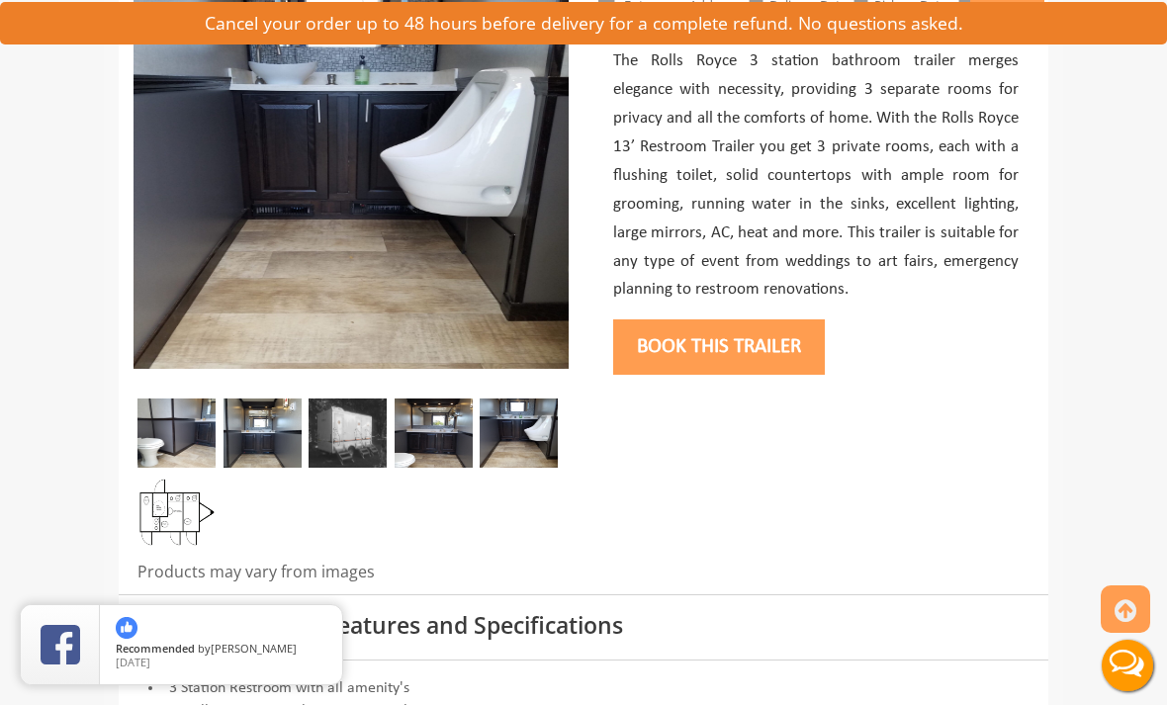
click at [192, 463] on img at bounding box center [176, 433] width 78 height 69
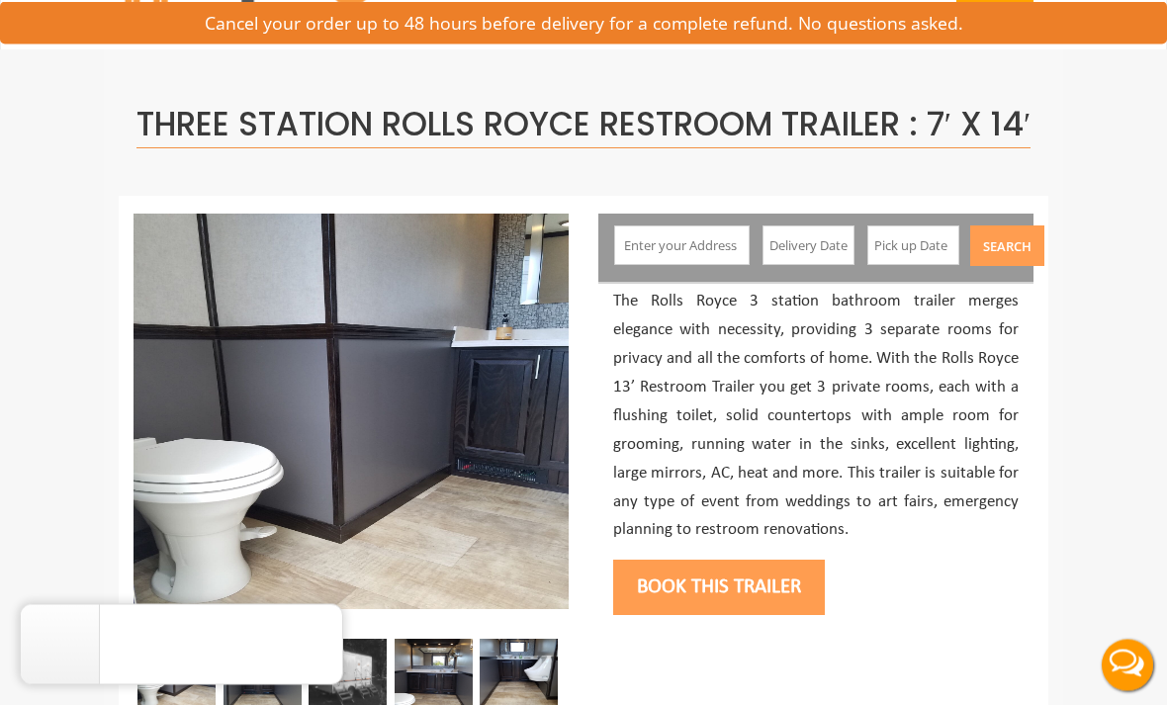
scroll to position [0, 0]
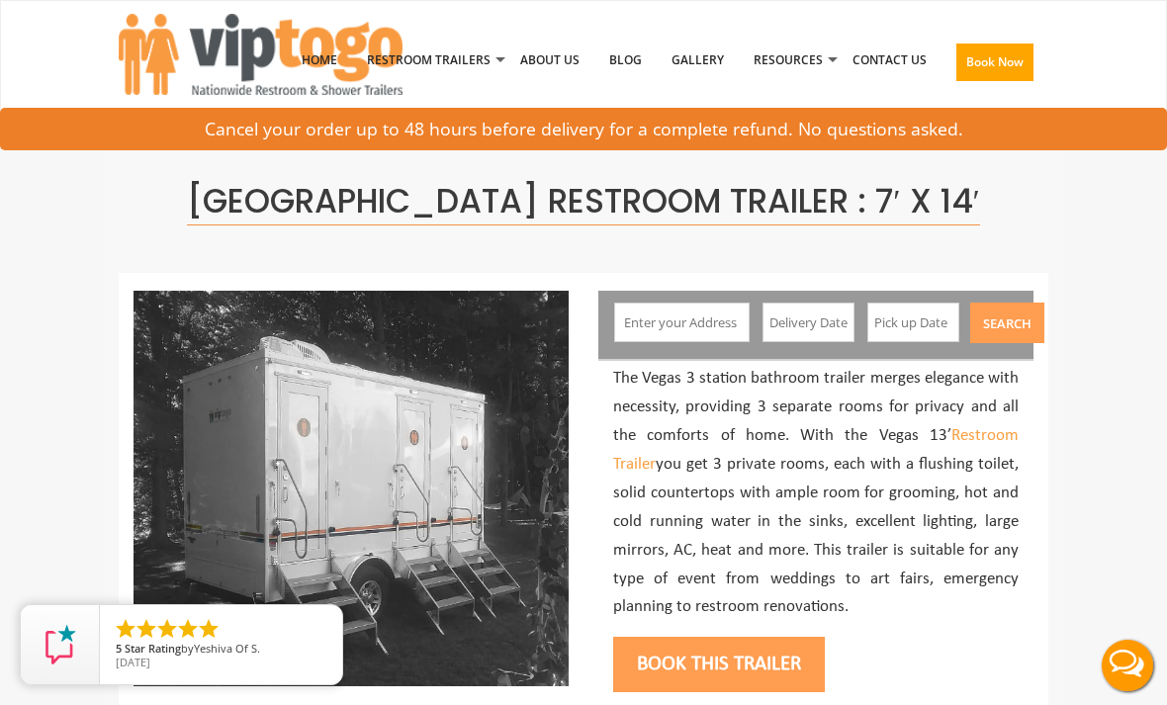
click at [708, 330] on input "text" at bounding box center [681, 323] width 134 height 40
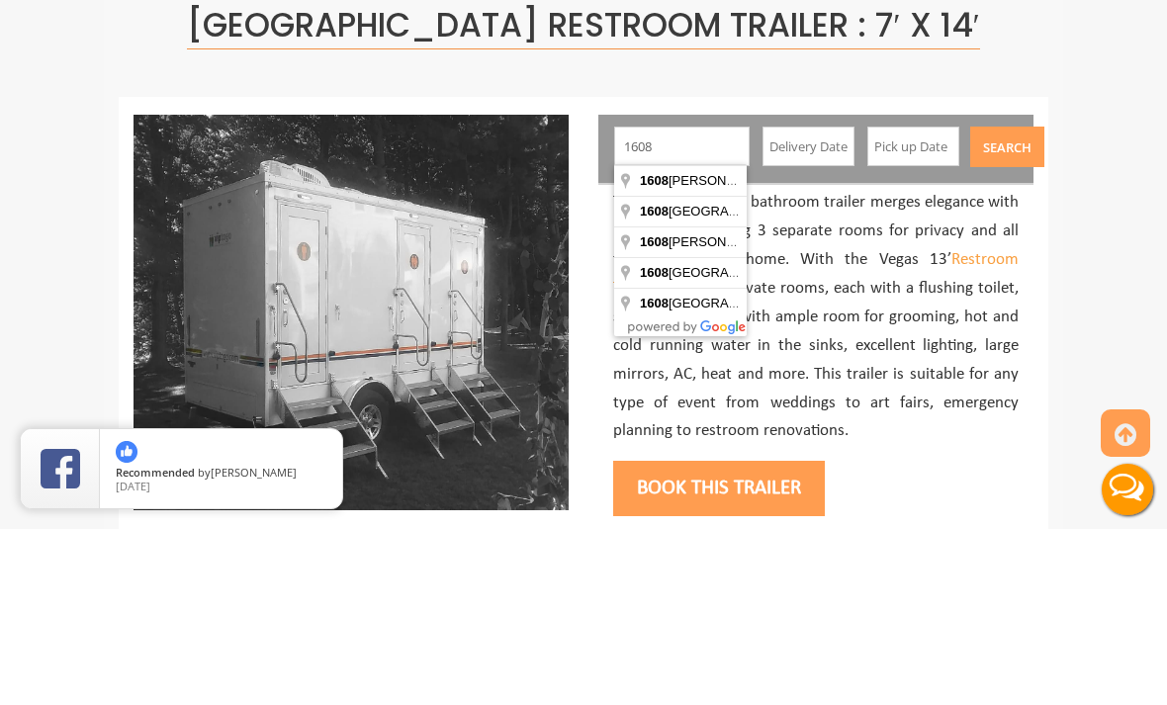
type input "1608 Adams Avenue, Dunmore, PA, USA"
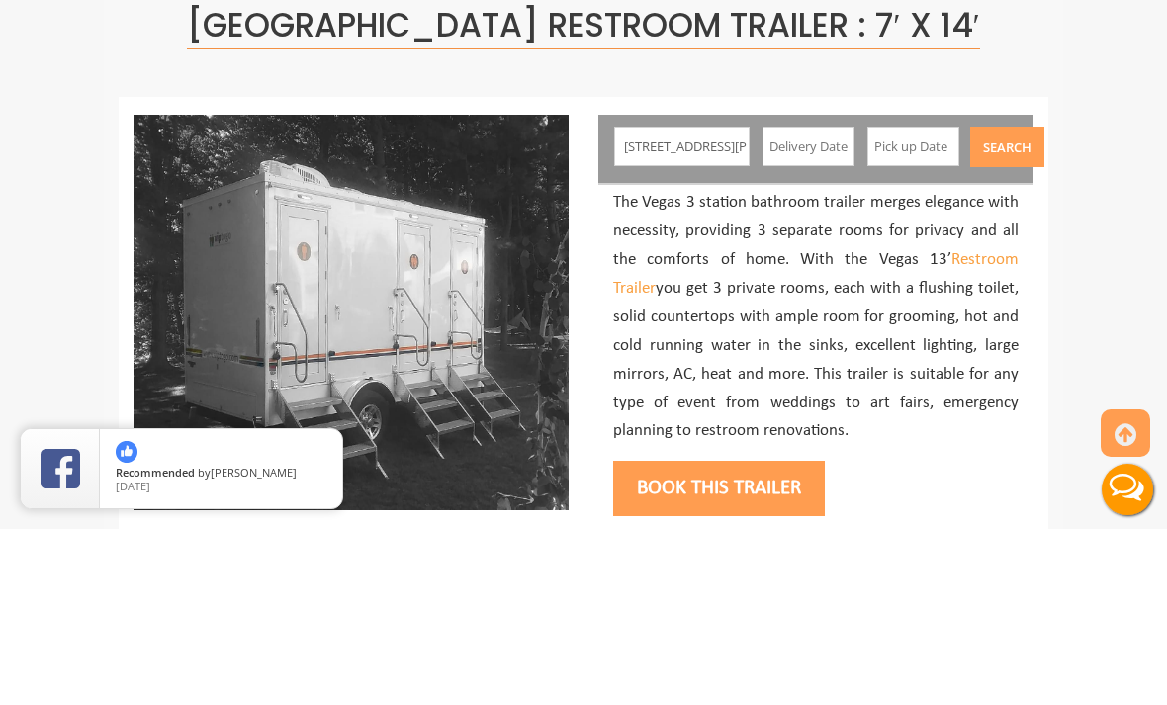
scroll to position [176, 0]
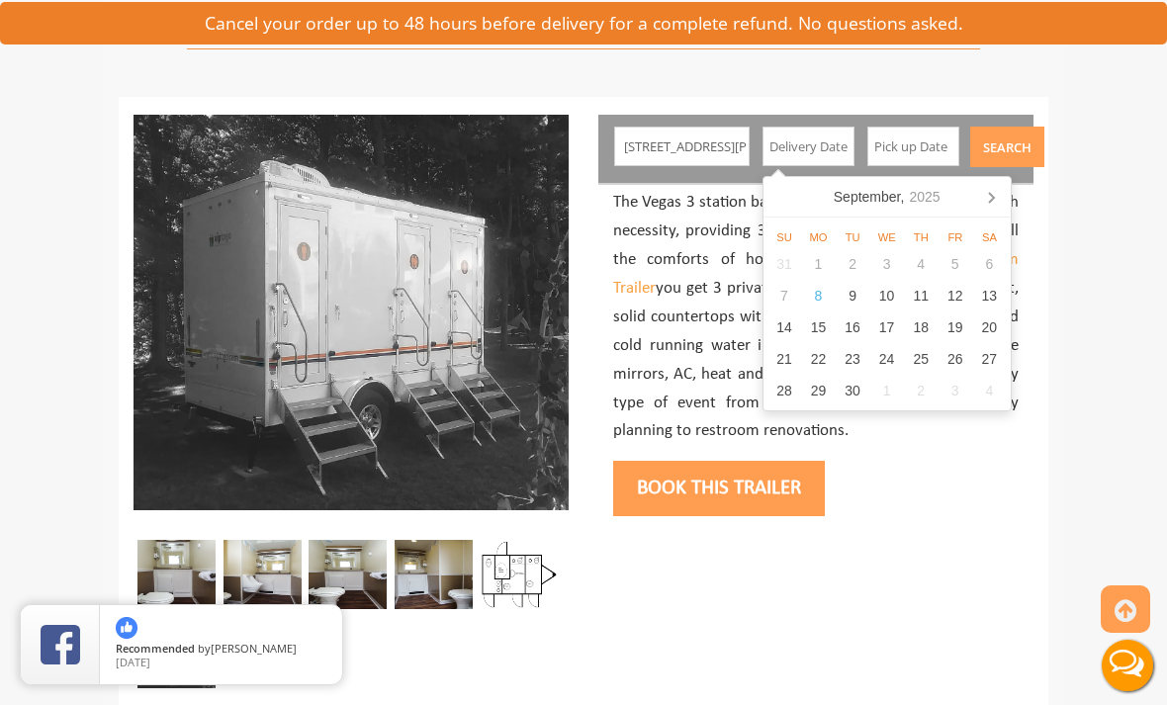
click at [998, 203] on icon at bounding box center [991, 197] width 32 height 32
click at [990, 199] on icon at bounding box center [991, 197] width 32 height 32
click at [766, 202] on nav "November, 2025" at bounding box center [886, 197] width 247 height 41
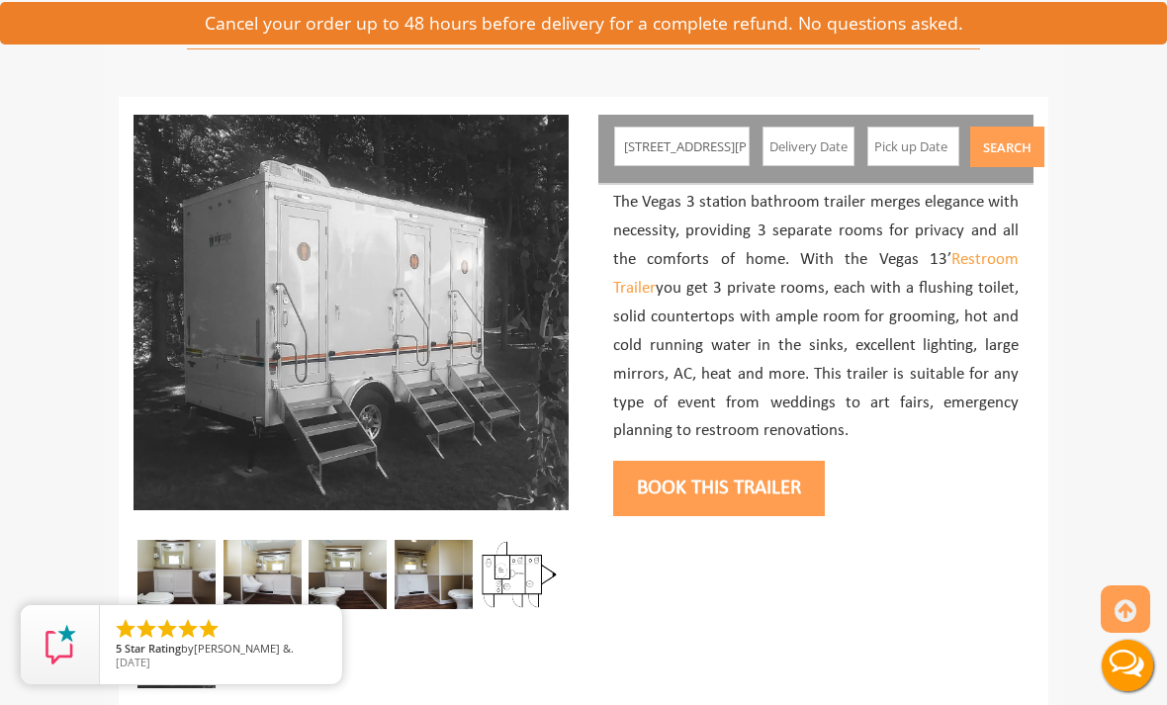
click at [803, 160] on input "text" at bounding box center [808, 147] width 93 height 40
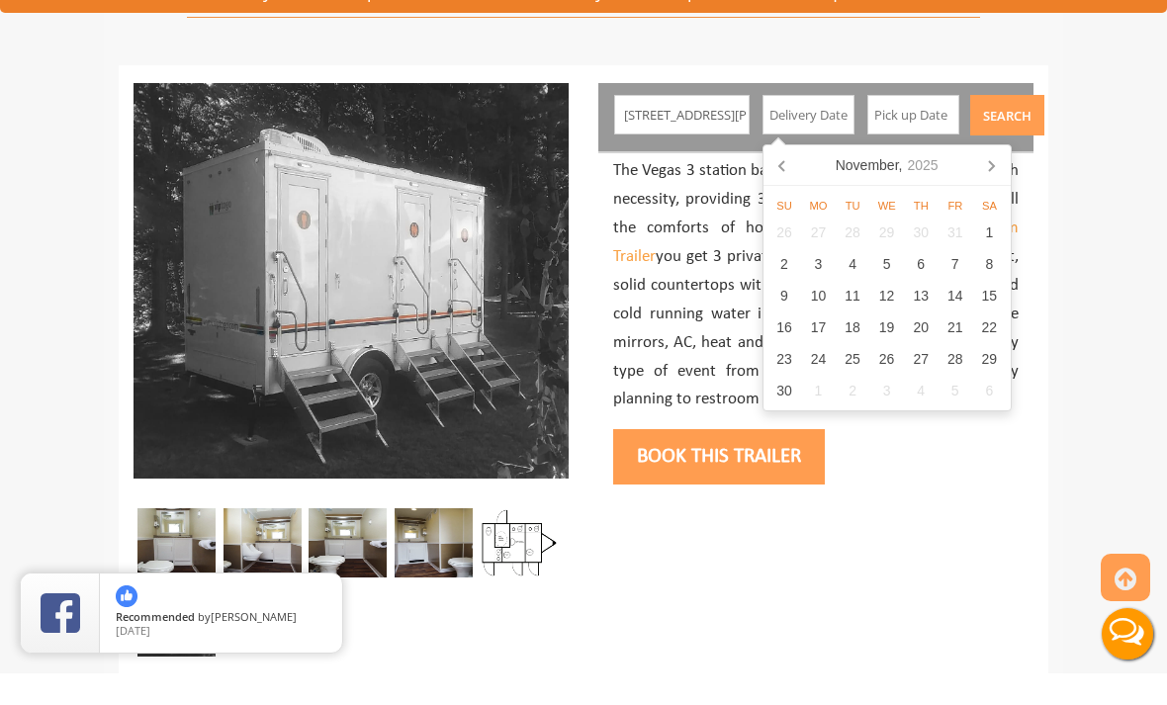
click at [779, 181] on icon at bounding box center [783, 197] width 32 height 32
click at [958, 312] on div "17" at bounding box center [954, 328] width 35 height 32
type input "10/17/2025"
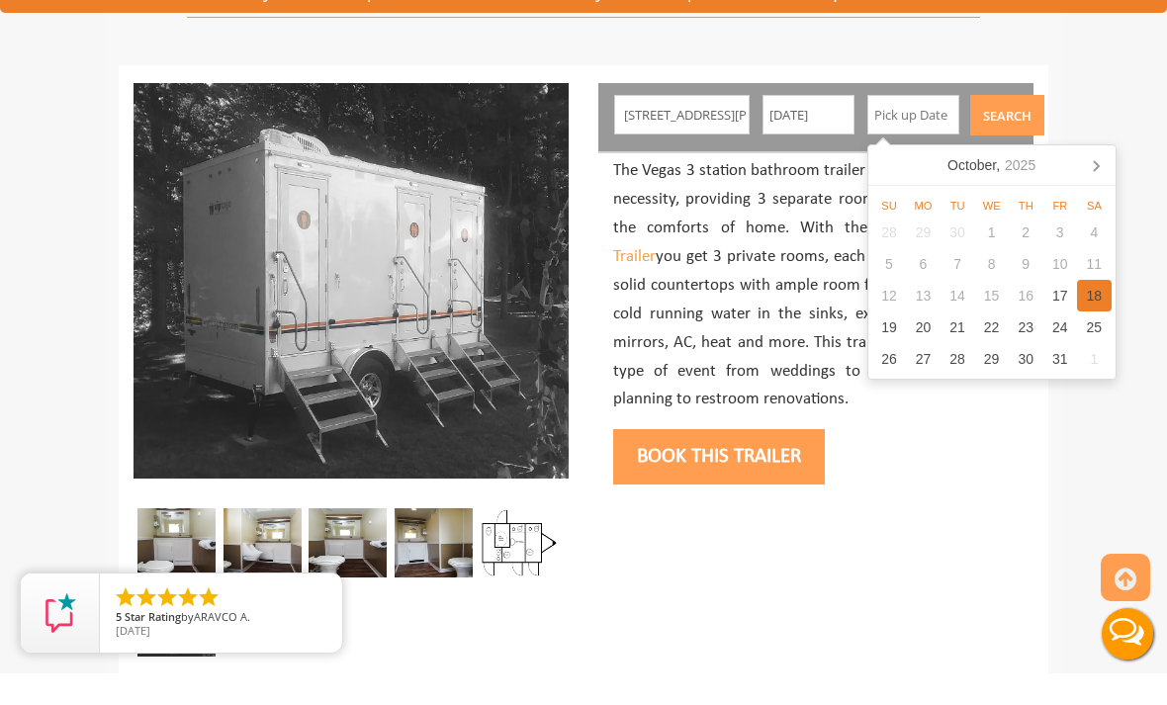
click at [1093, 312] on div "18" at bounding box center [1094, 328] width 35 height 32
type input "10/18/2025"
click at [999, 127] on button "Search" at bounding box center [1007, 147] width 74 height 41
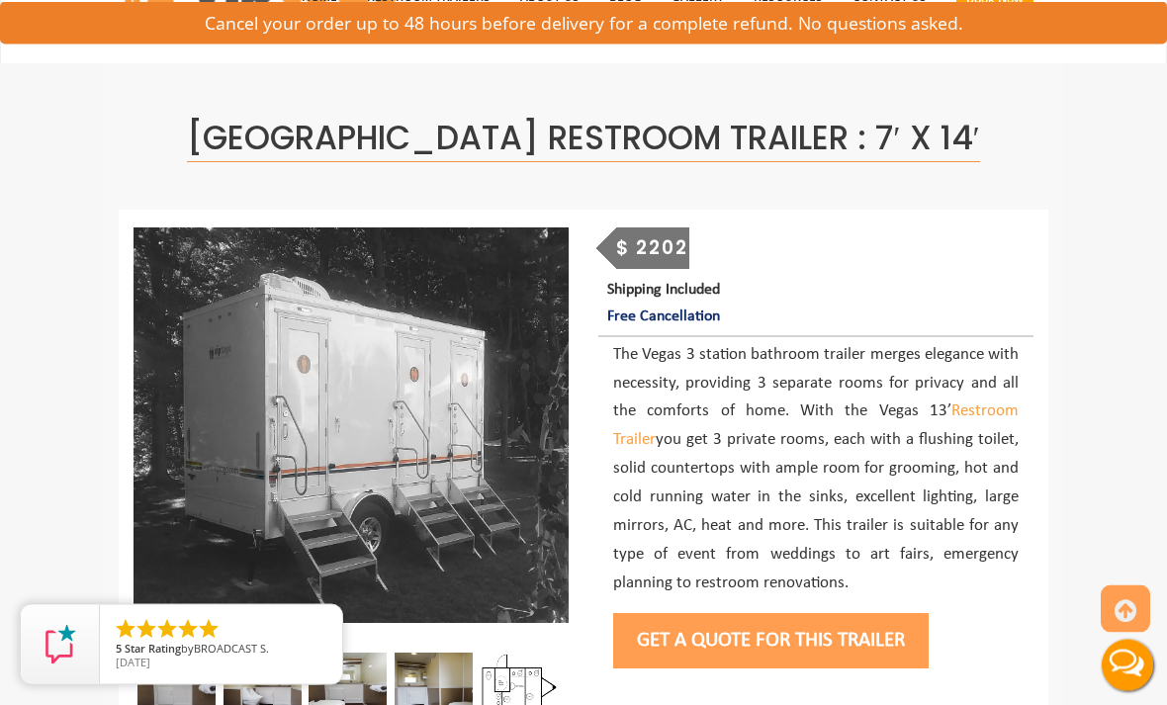
scroll to position [0, 0]
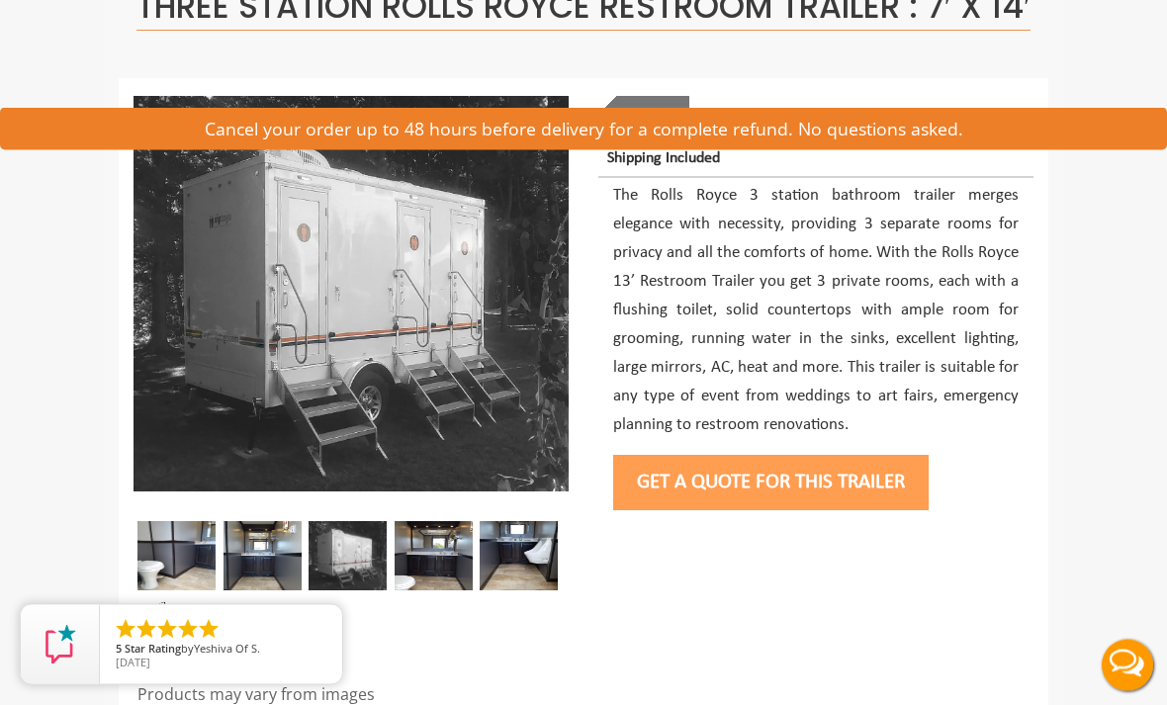
scroll to position [195, 0]
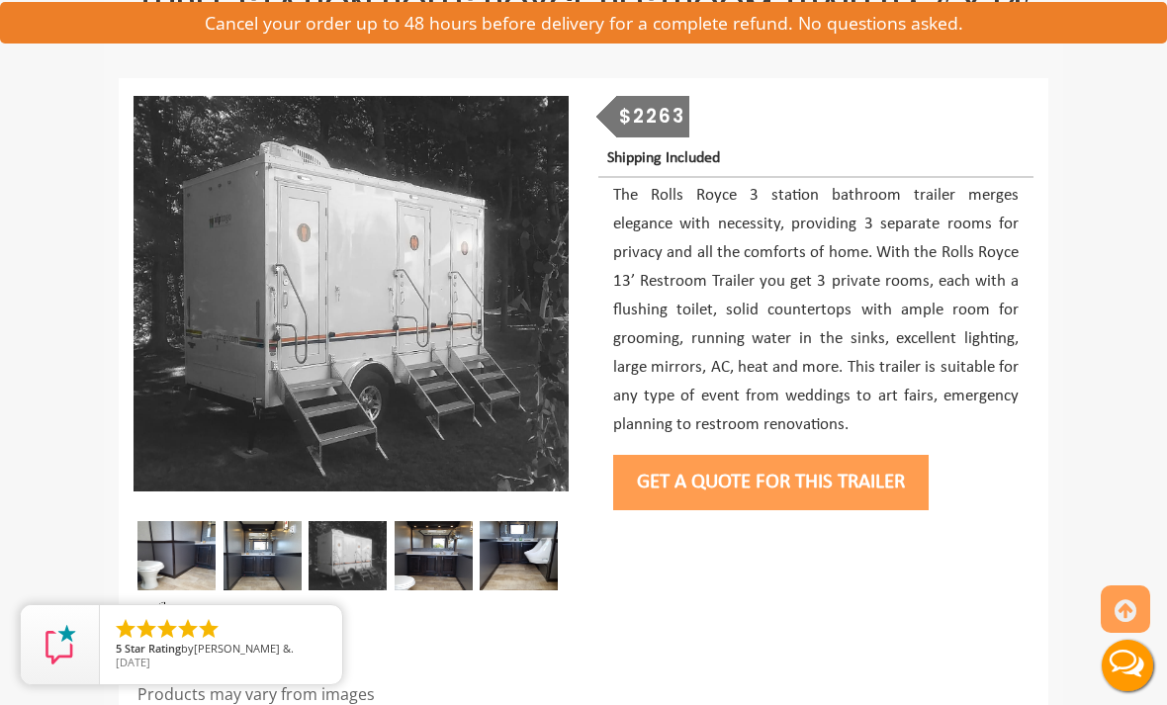
click at [259, 586] on img at bounding box center [262, 555] width 78 height 69
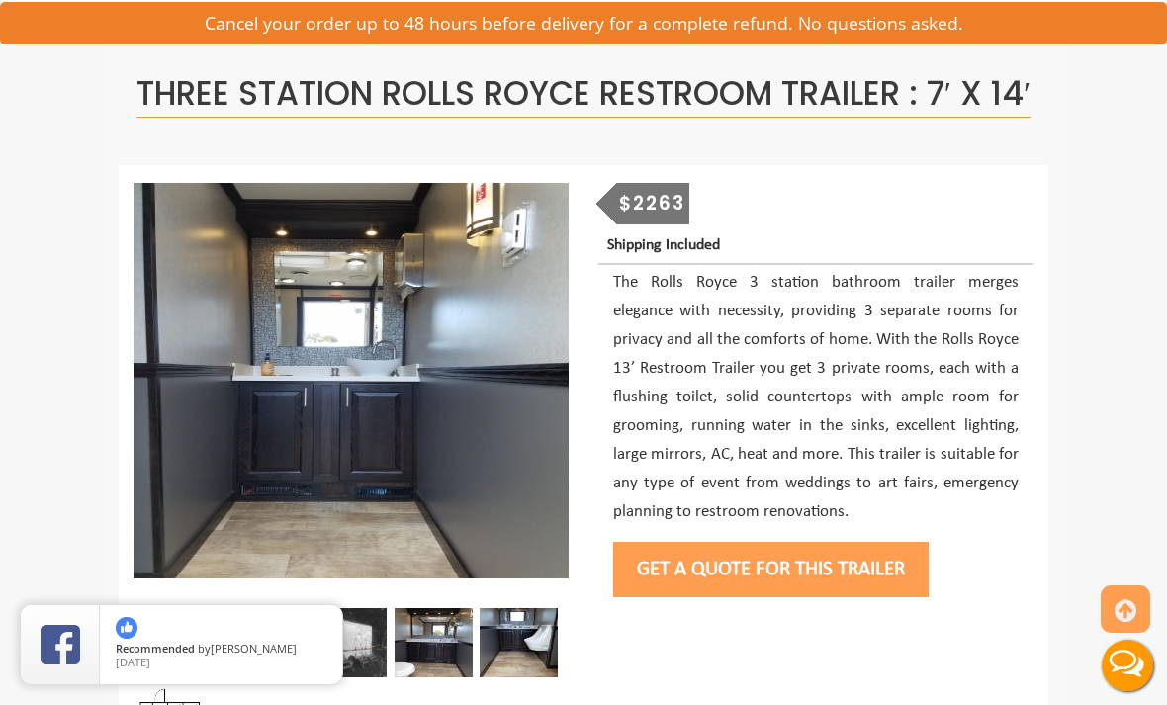
scroll to position [0, 0]
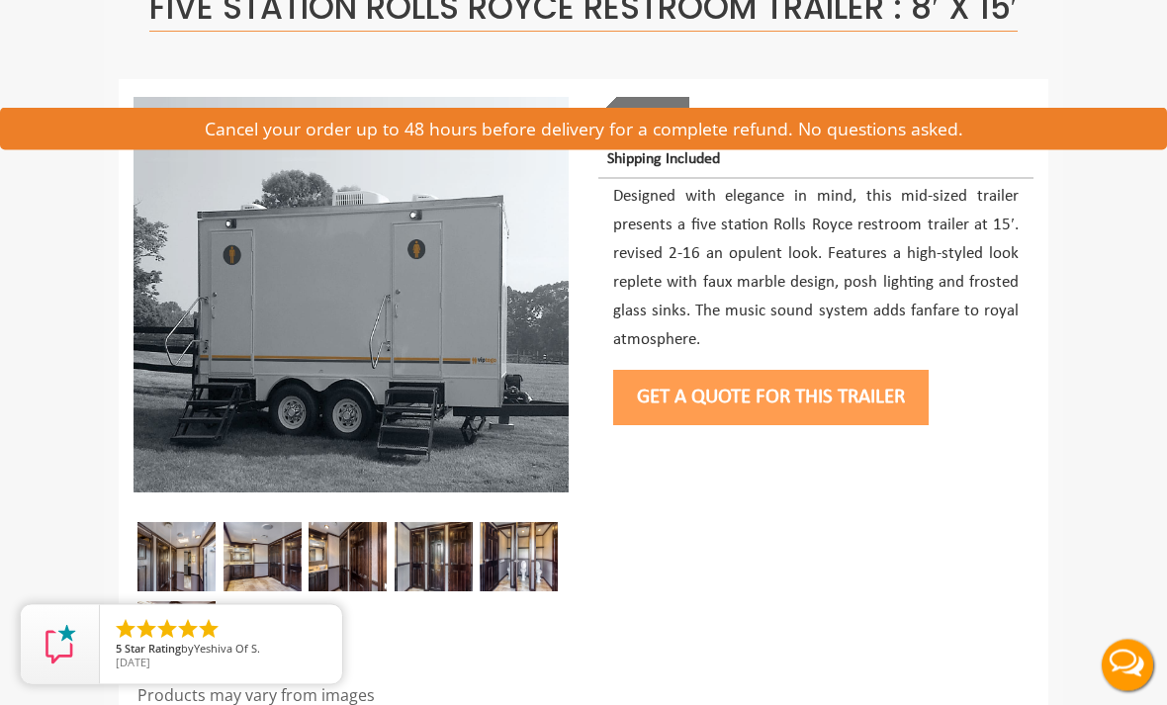
scroll to position [200, 0]
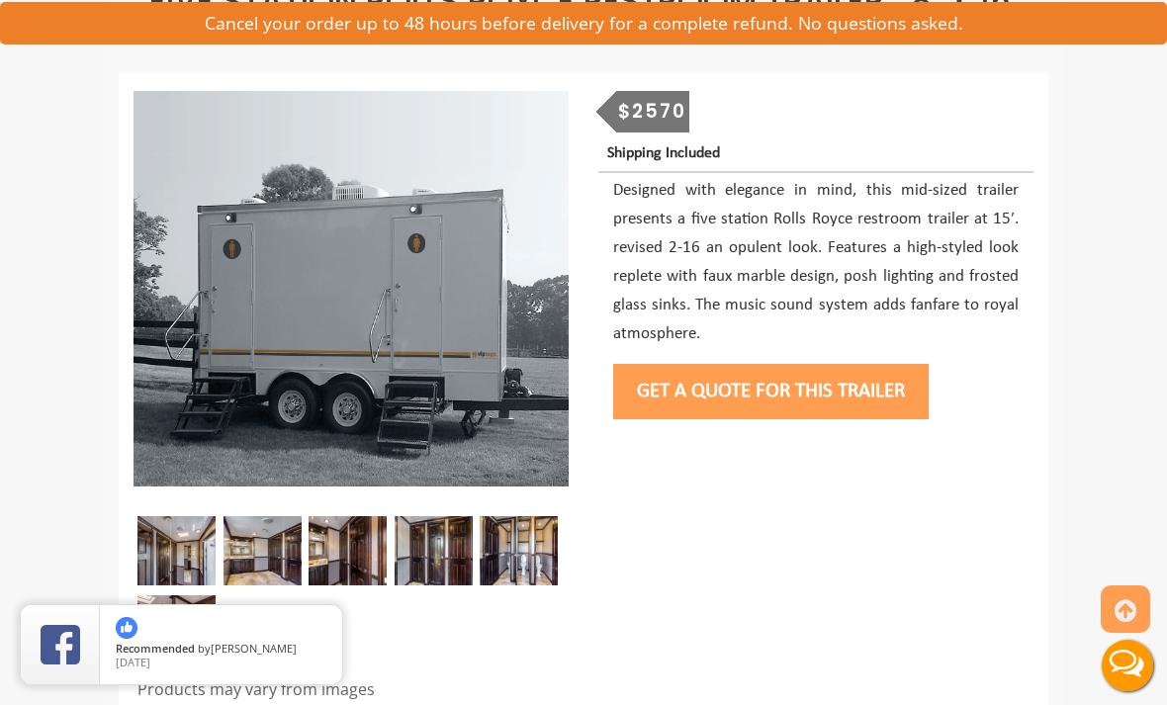
click at [268, 551] on img at bounding box center [262, 550] width 78 height 69
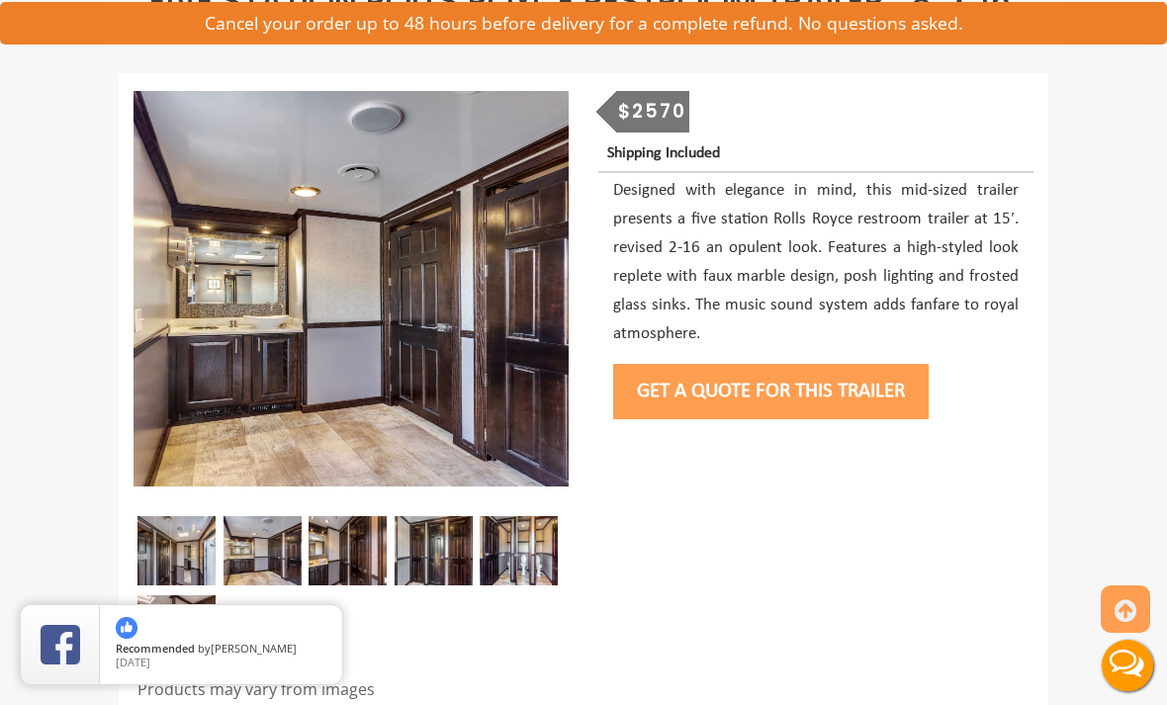
click at [369, 547] on img at bounding box center [348, 550] width 78 height 69
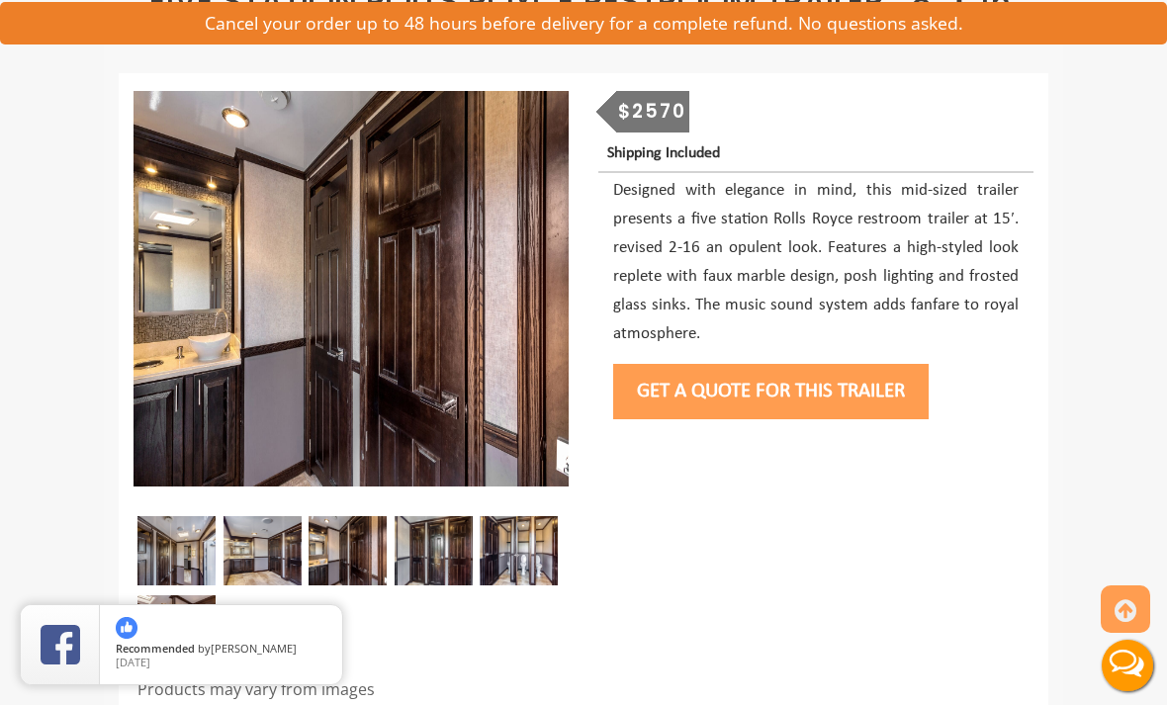
click at [448, 558] on img at bounding box center [434, 550] width 78 height 69
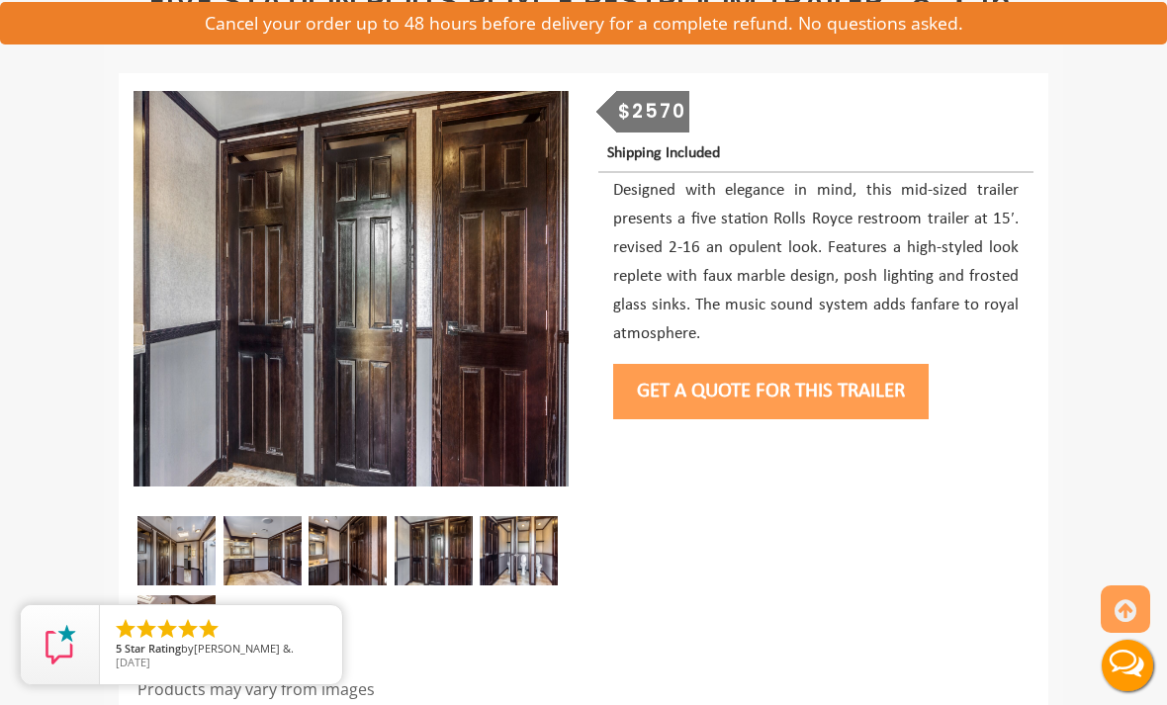
click at [535, 560] on img at bounding box center [519, 550] width 78 height 69
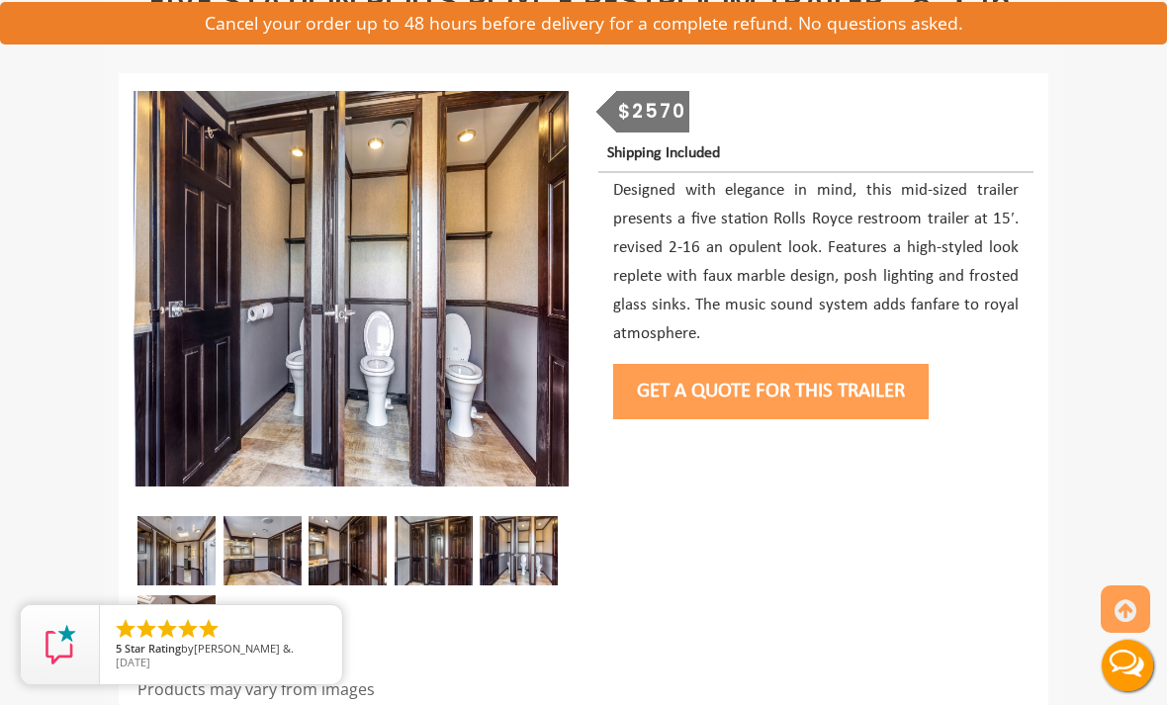
click at [194, 631] on img at bounding box center [176, 629] width 78 height 69
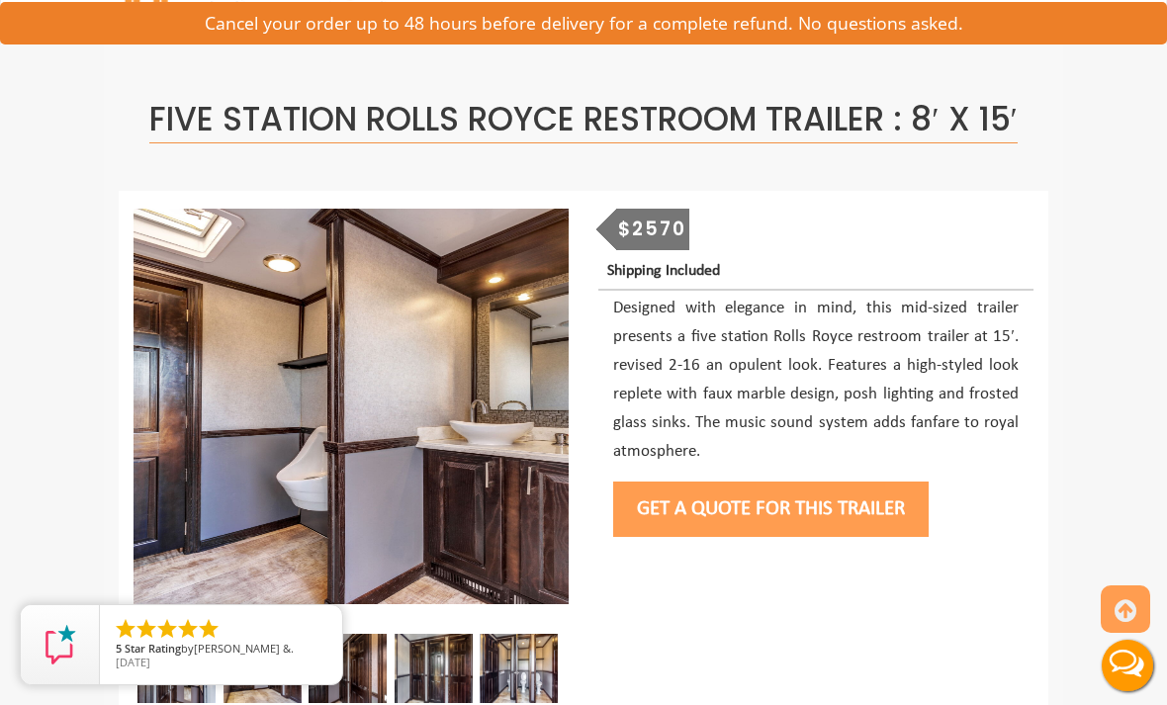
scroll to position [0, 0]
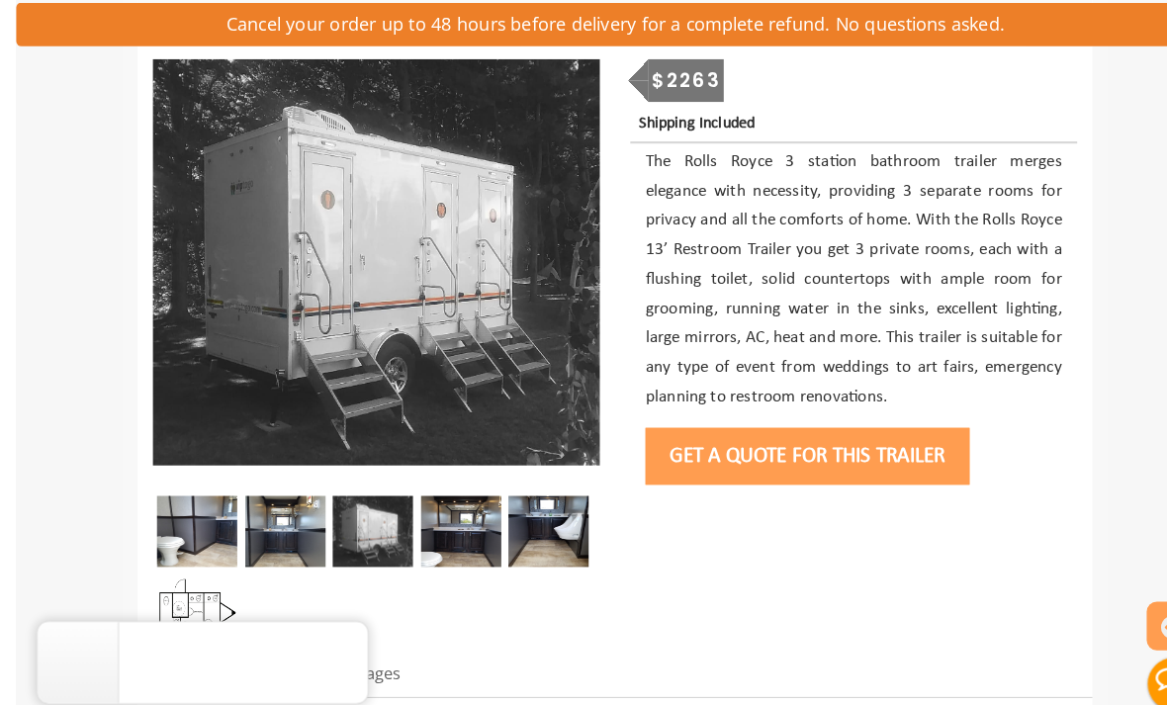
scroll to position [233, 0]
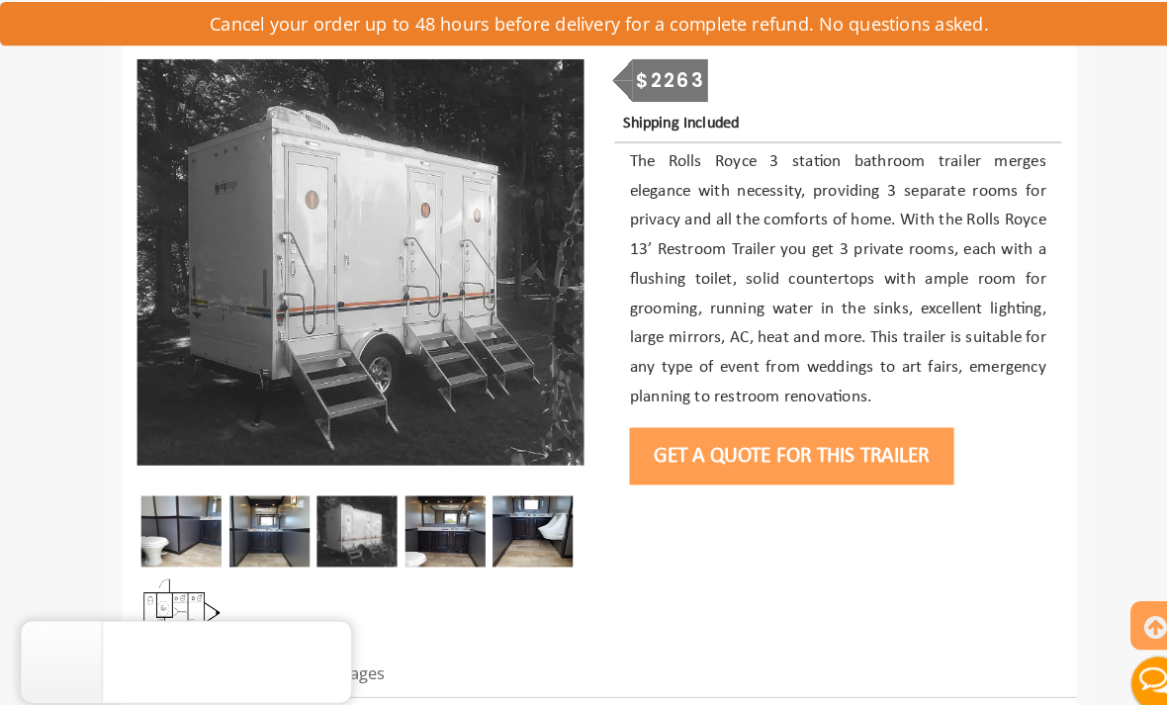
click at [541, 539] on img at bounding box center [519, 517] width 78 height 69
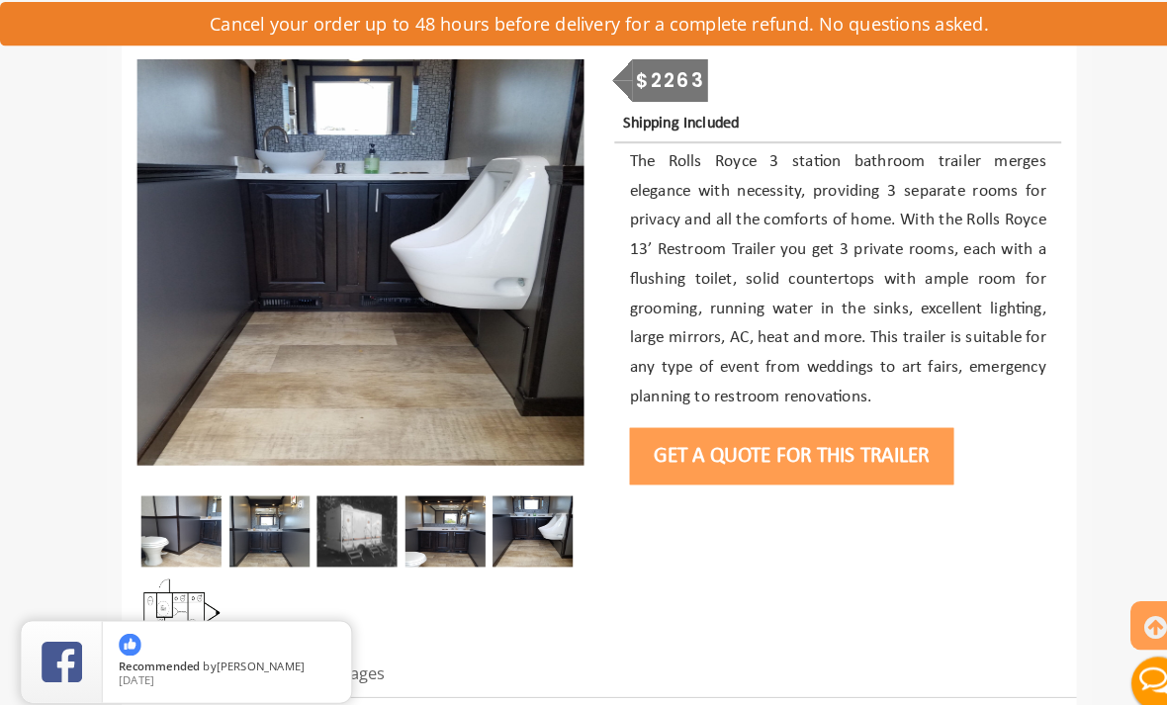
click at [441, 546] on img at bounding box center [434, 517] width 78 height 69
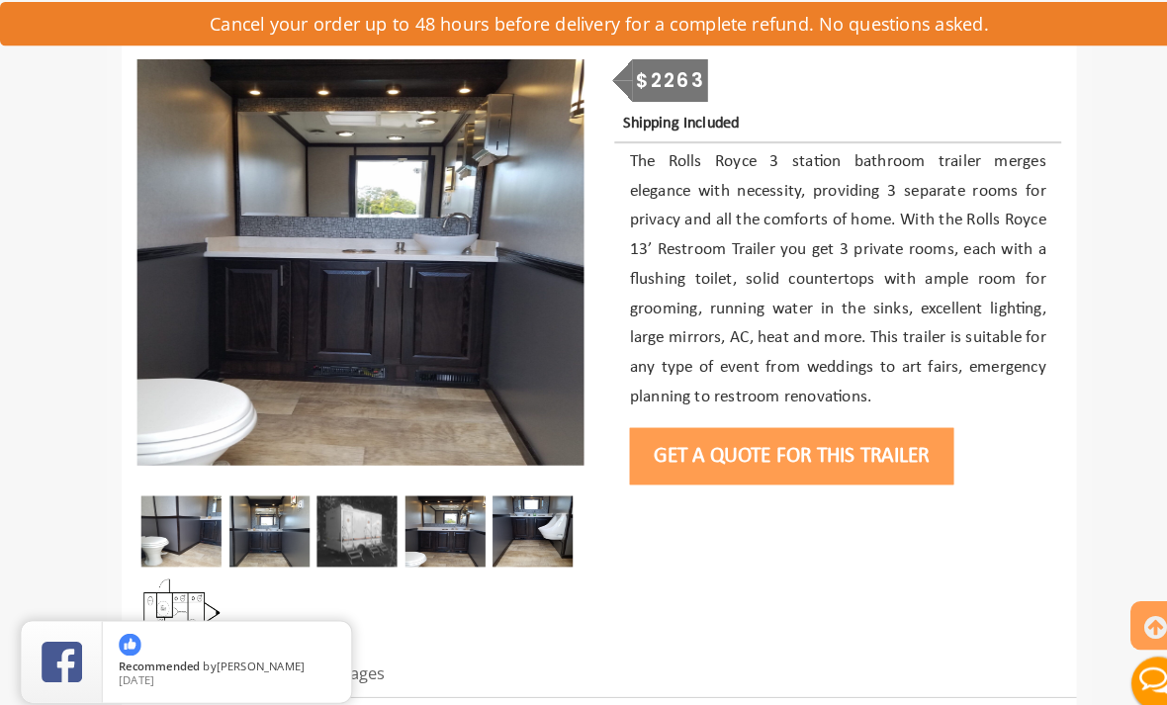
click at [361, 544] on img at bounding box center [348, 517] width 78 height 69
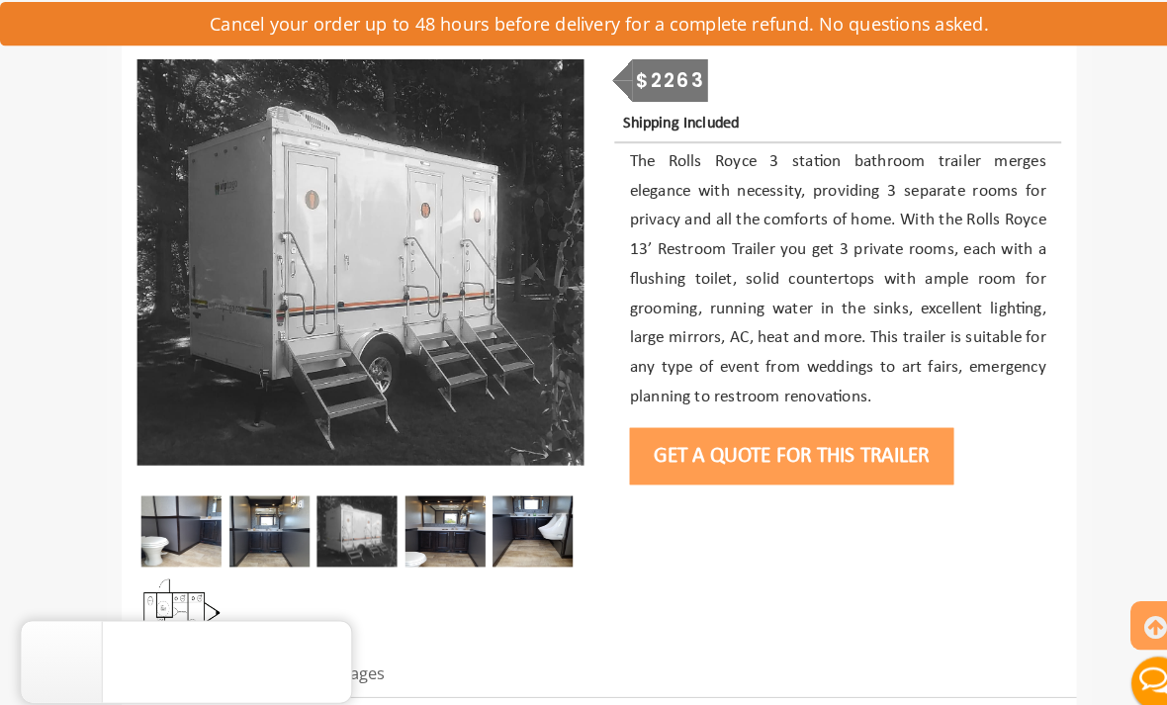
click at [256, 551] on img at bounding box center [262, 517] width 78 height 69
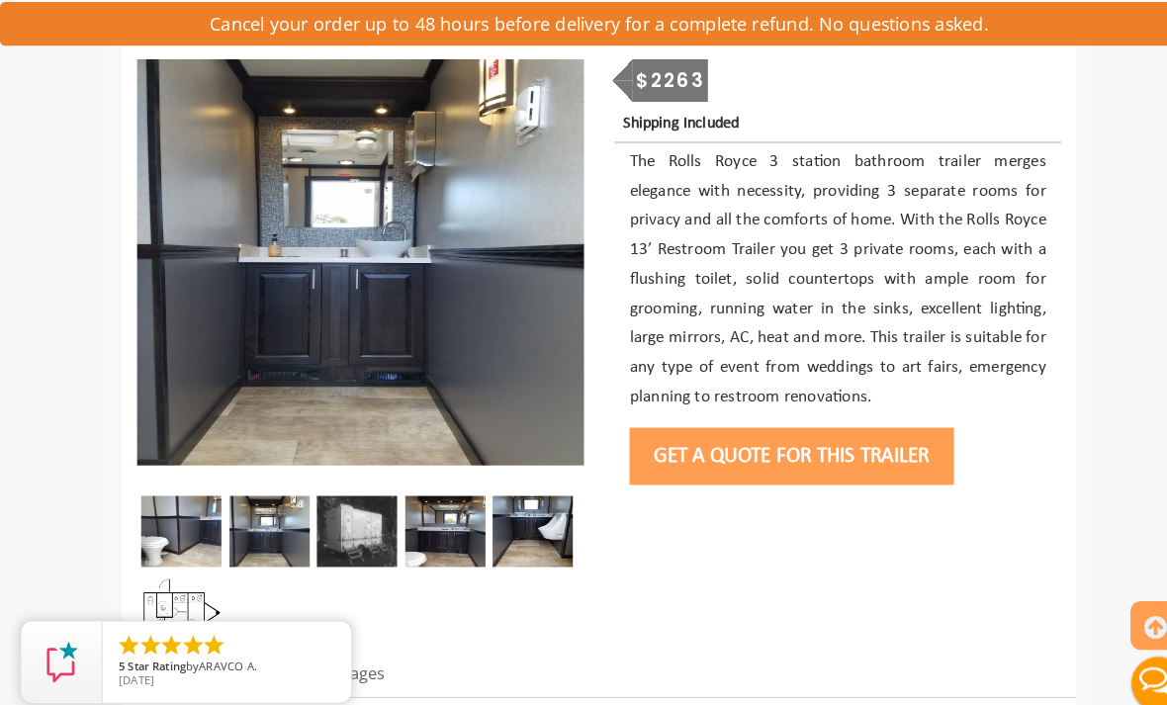
click at [179, 552] on img at bounding box center [176, 517] width 78 height 69
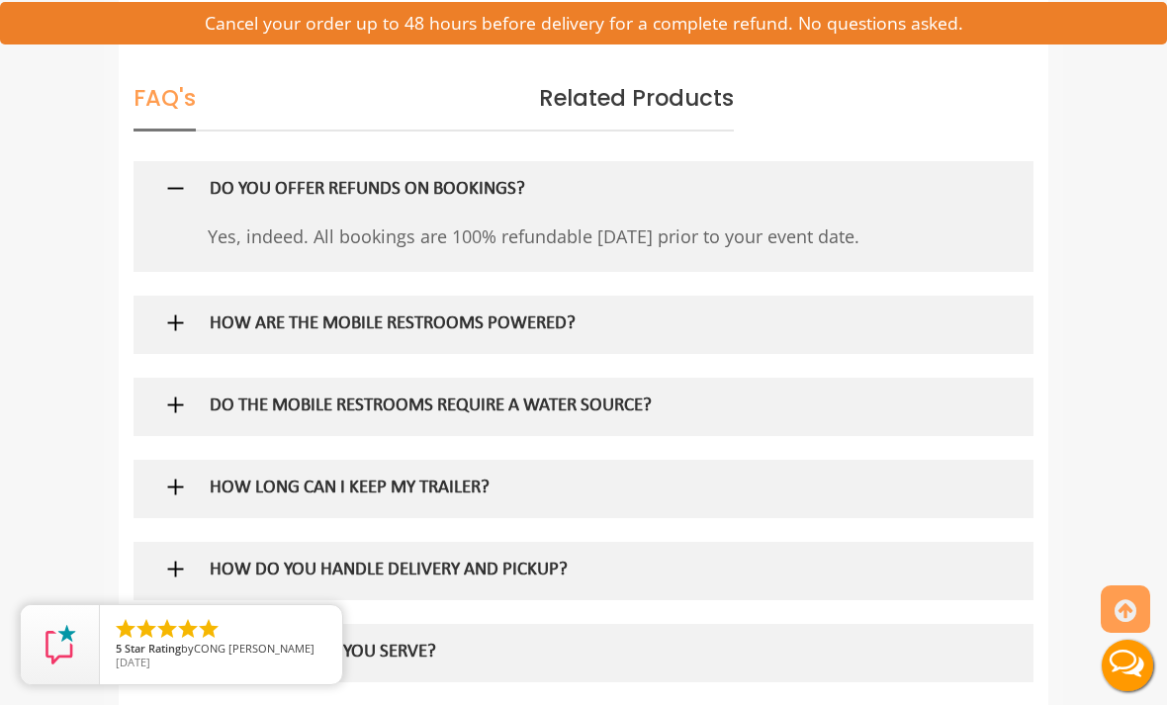
scroll to position [2230, 0]
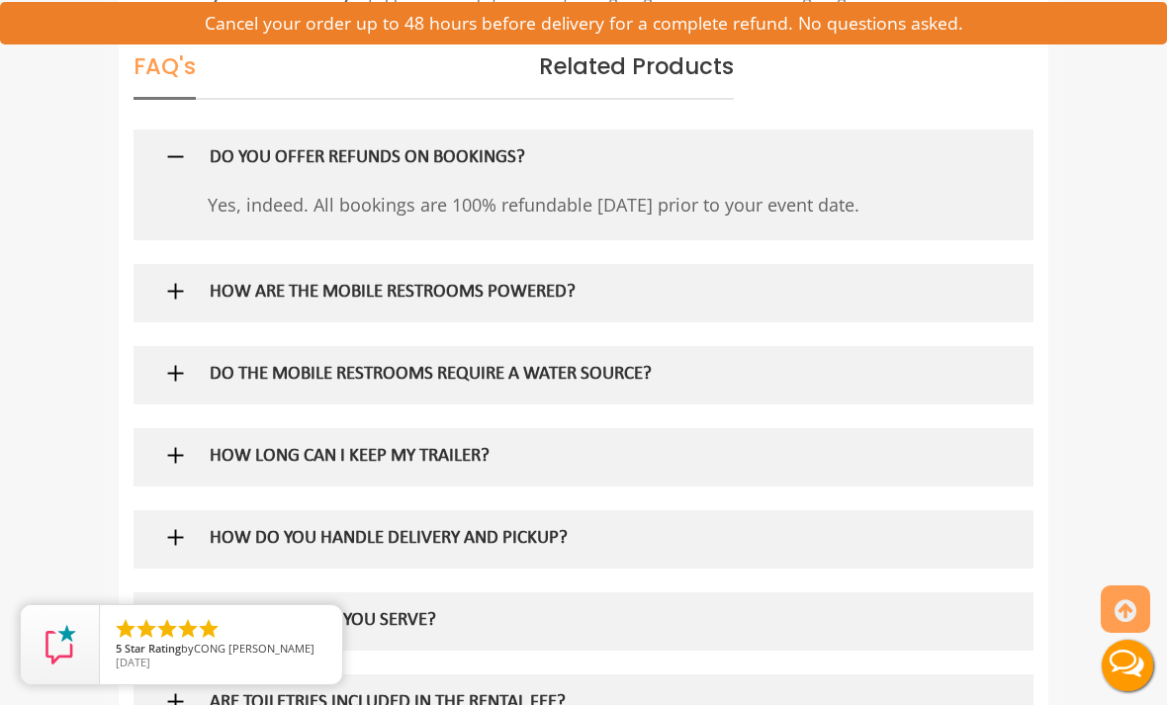
click at [177, 304] on img at bounding box center [175, 291] width 25 height 25
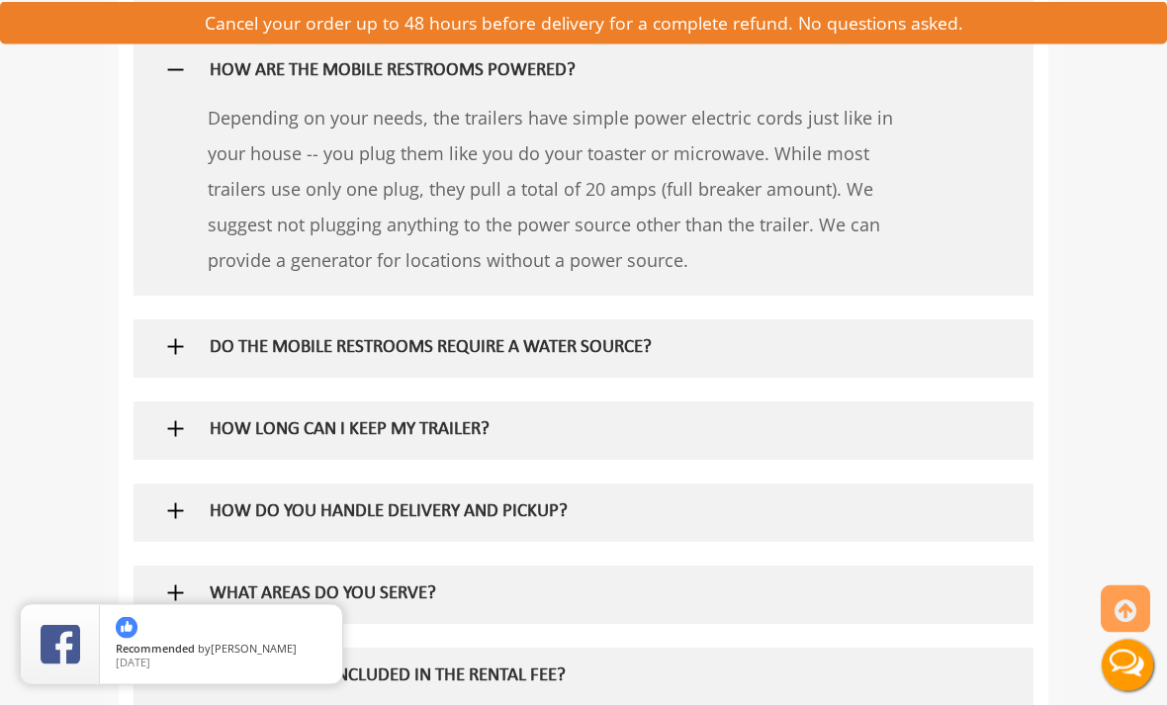
scroll to position [2509, 0]
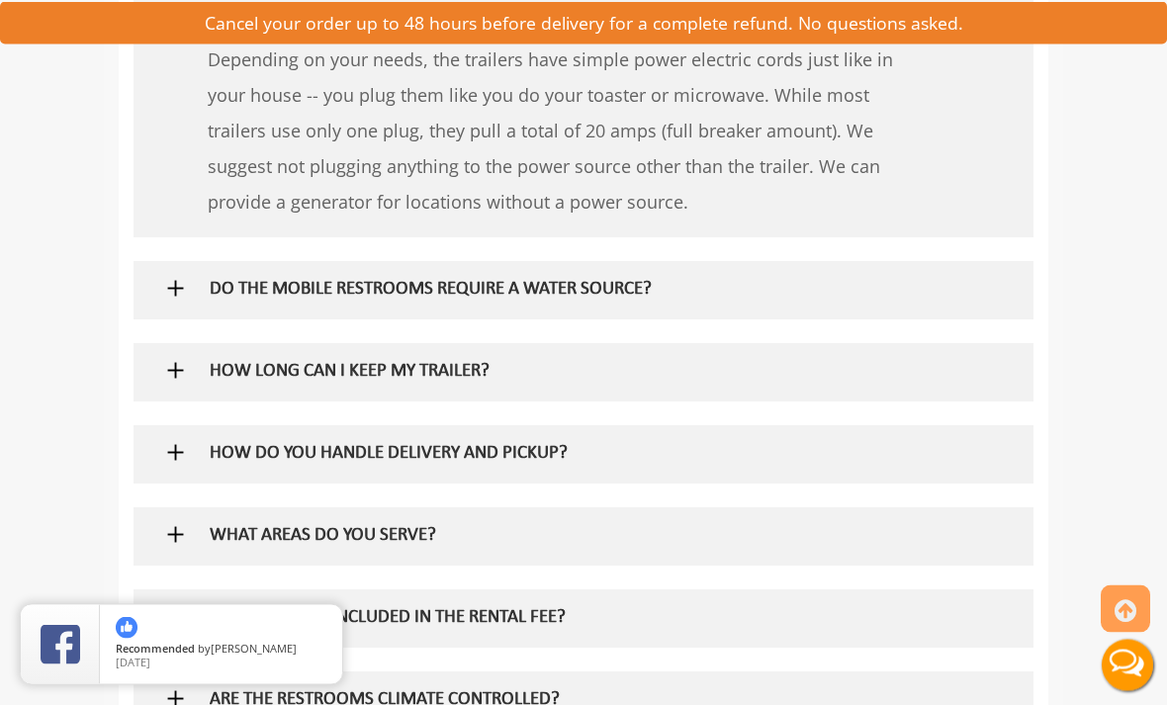
click at [649, 302] on h5 "DO THE MOBILE RESTROOMS REQUIRE A WATER SOURCE?" at bounding box center [557, 291] width 695 height 21
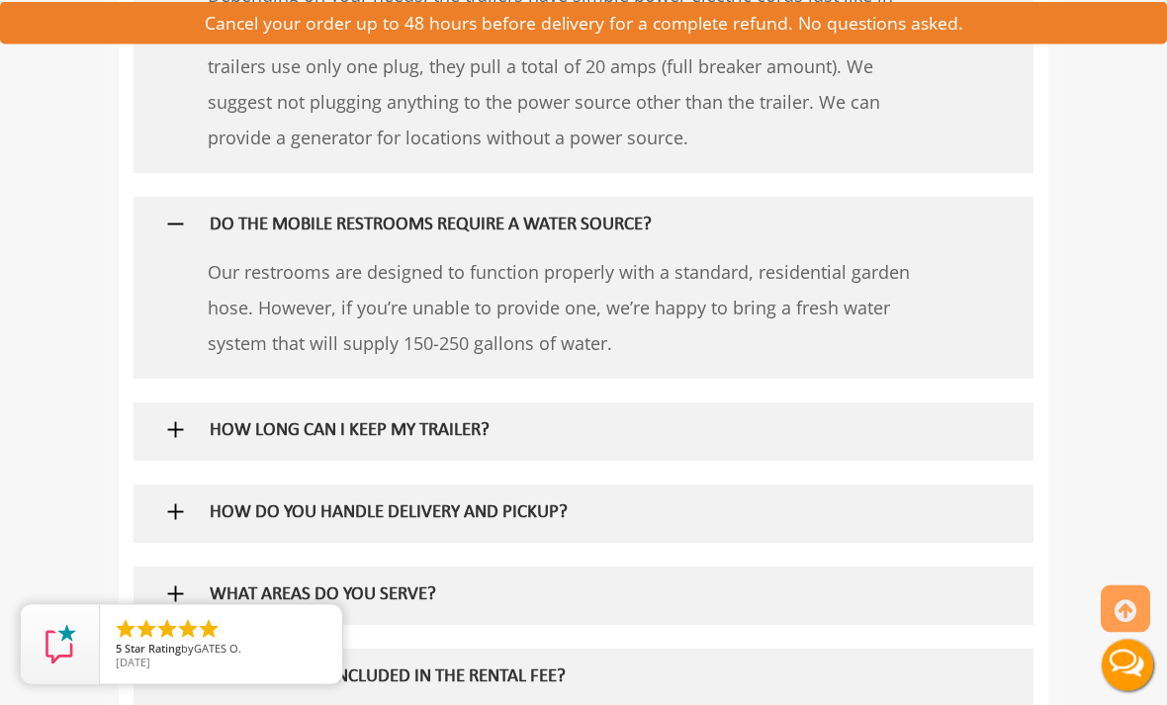
scroll to position [2717, 0]
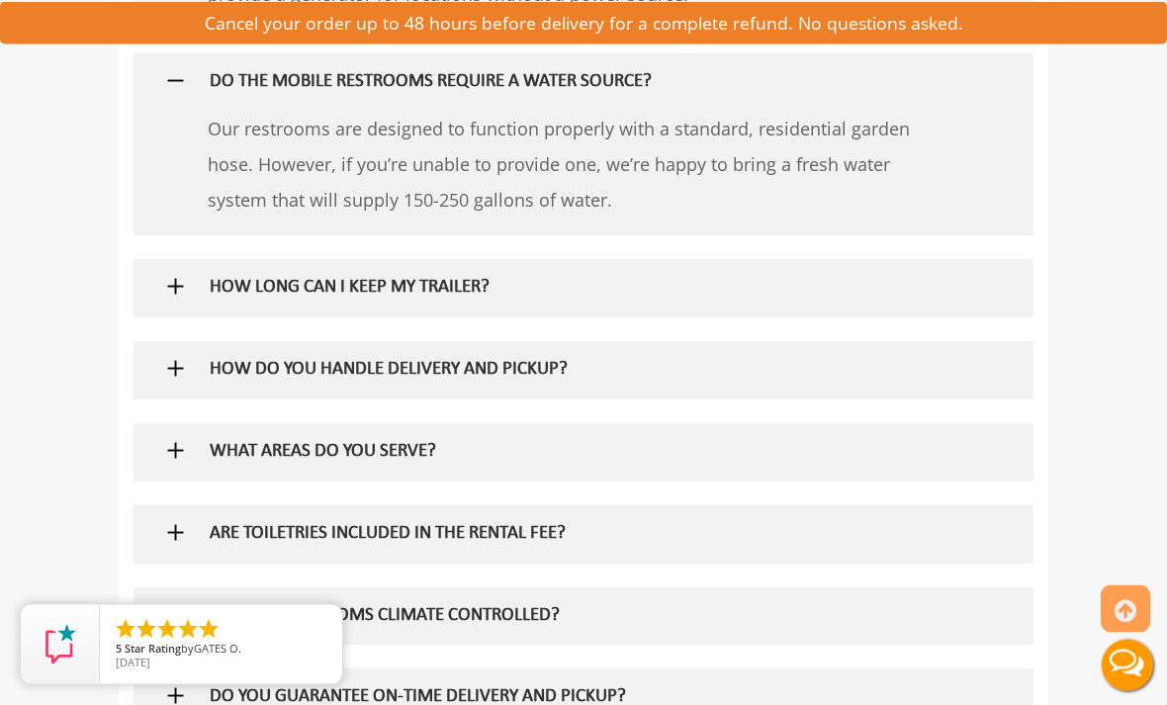
click at [195, 293] on div "HOW LONG CAN I KEEP MY TRAILER?" at bounding box center [557, 288] width 725 height 57
click at [205, 311] on div "HOW LONG CAN I KEEP MY TRAILER?" at bounding box center [557, 287] width 725 height 57
click at [179, 299] on img at bounding box center [175, 286] width 25 height 25
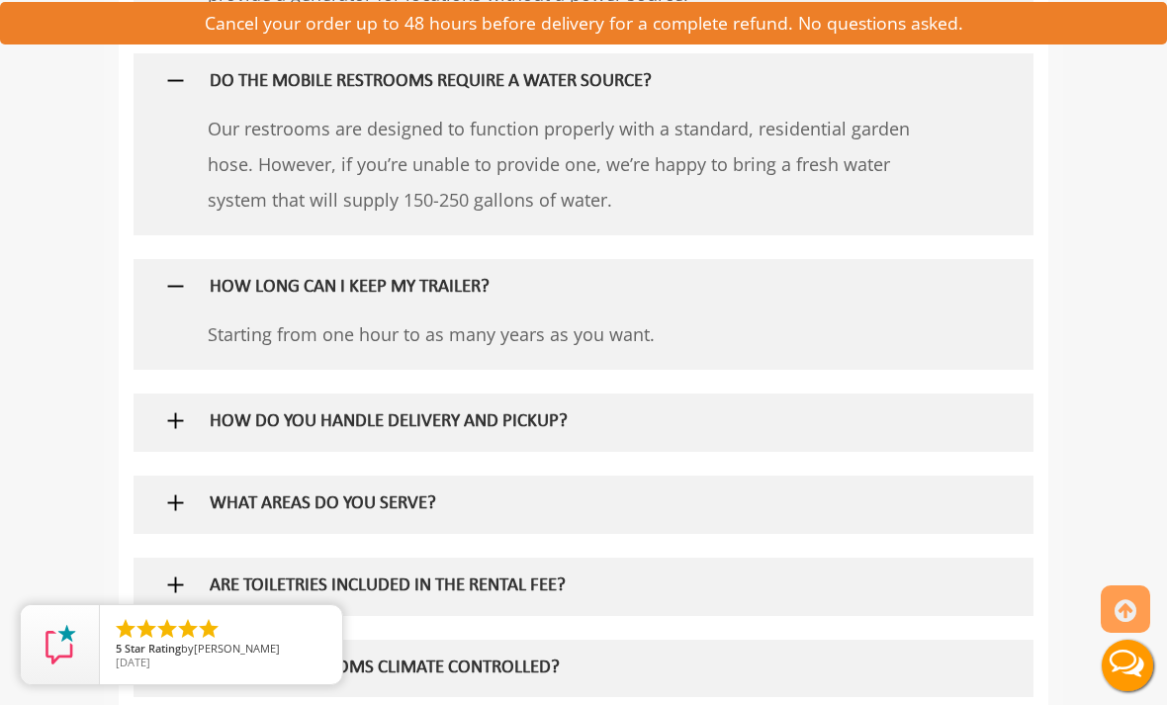
click at [513, 433] on h5 "HOW DO YOU HANDLE DELIVERY AND PICKUP?" at bounding box center [557, 422] width 695 height 21
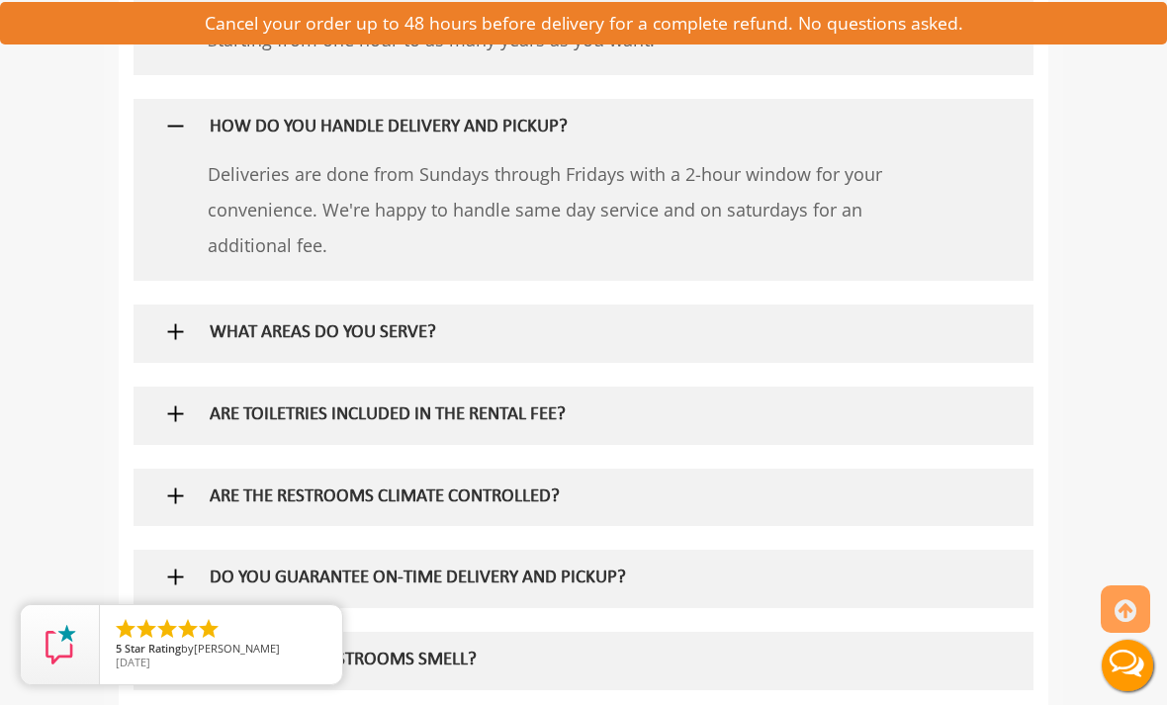
scroll to position [3009, 0]
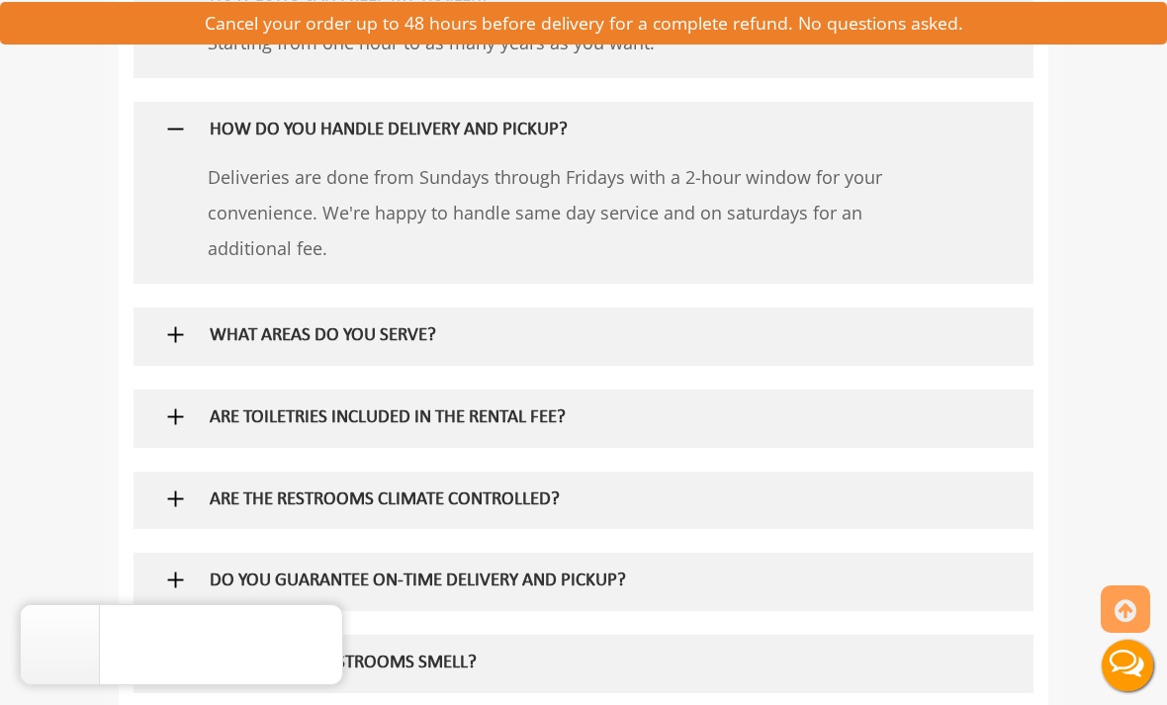
click at [549, 347] on h5 "WHAT AREAS DO YOU SERVE?" at bounding box center [557, 336] width 695 height 21
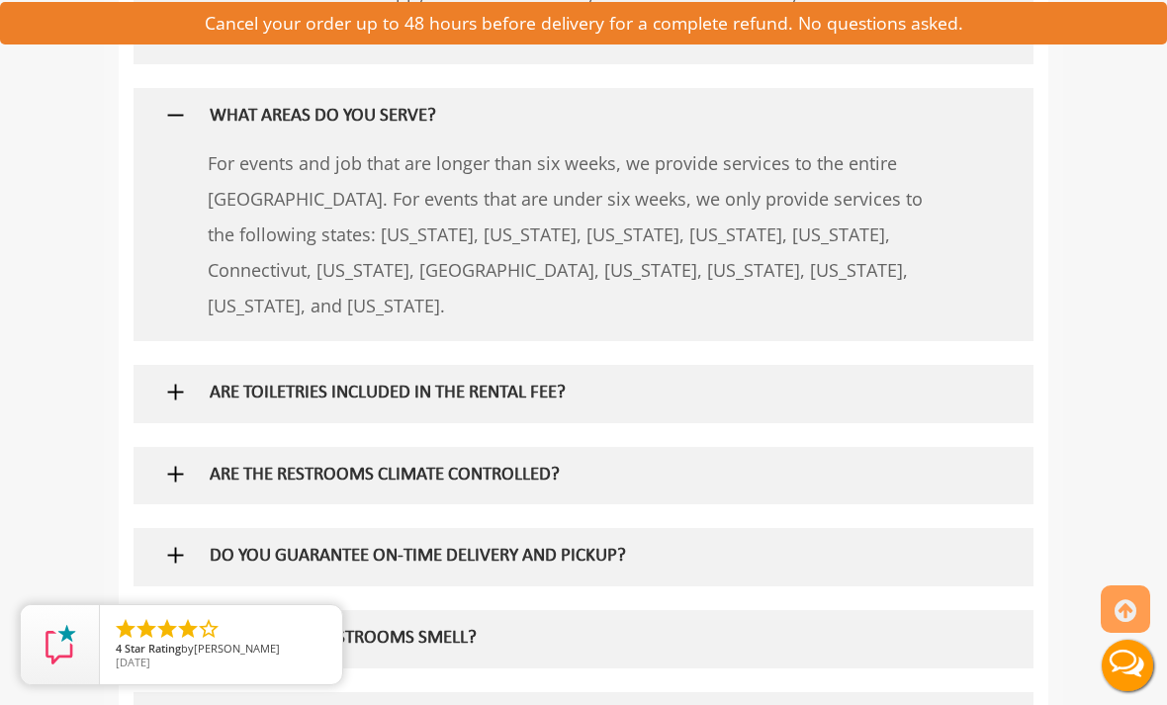
scroll to position [3302, 0]
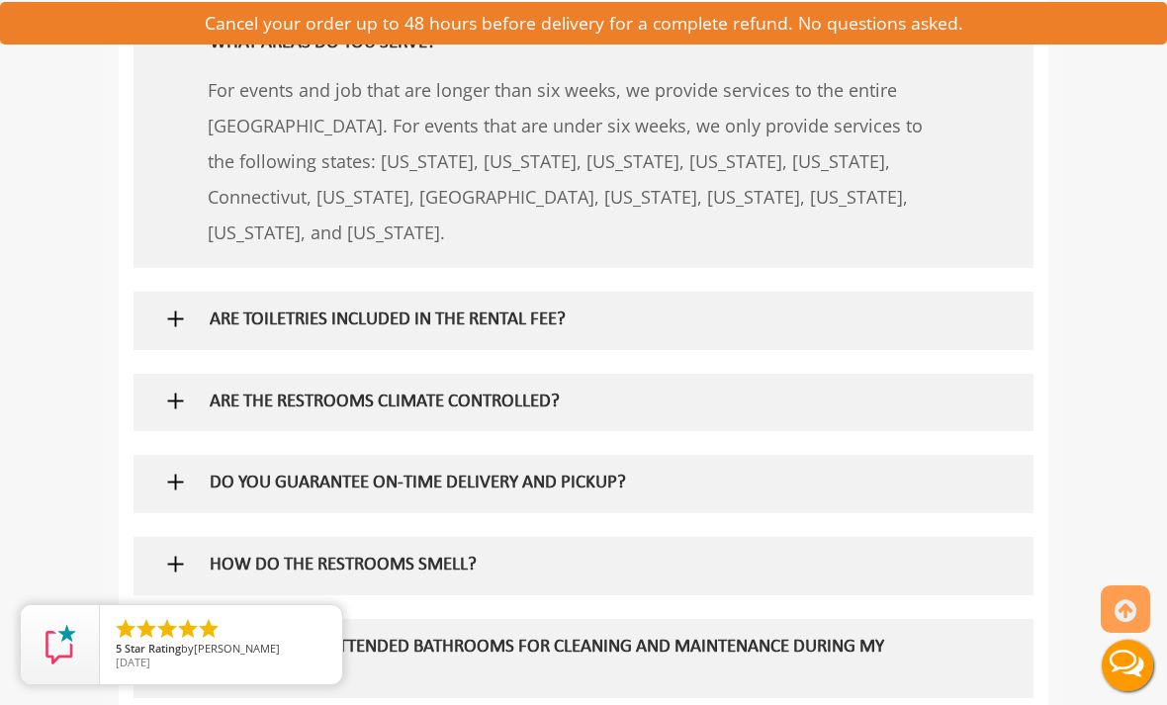
click at [585, 331] on h5 "ARE TOILETRIES INCLUDED IN THE RENTAL FEE?" at bounding box center [557, 321] width 695 height 21
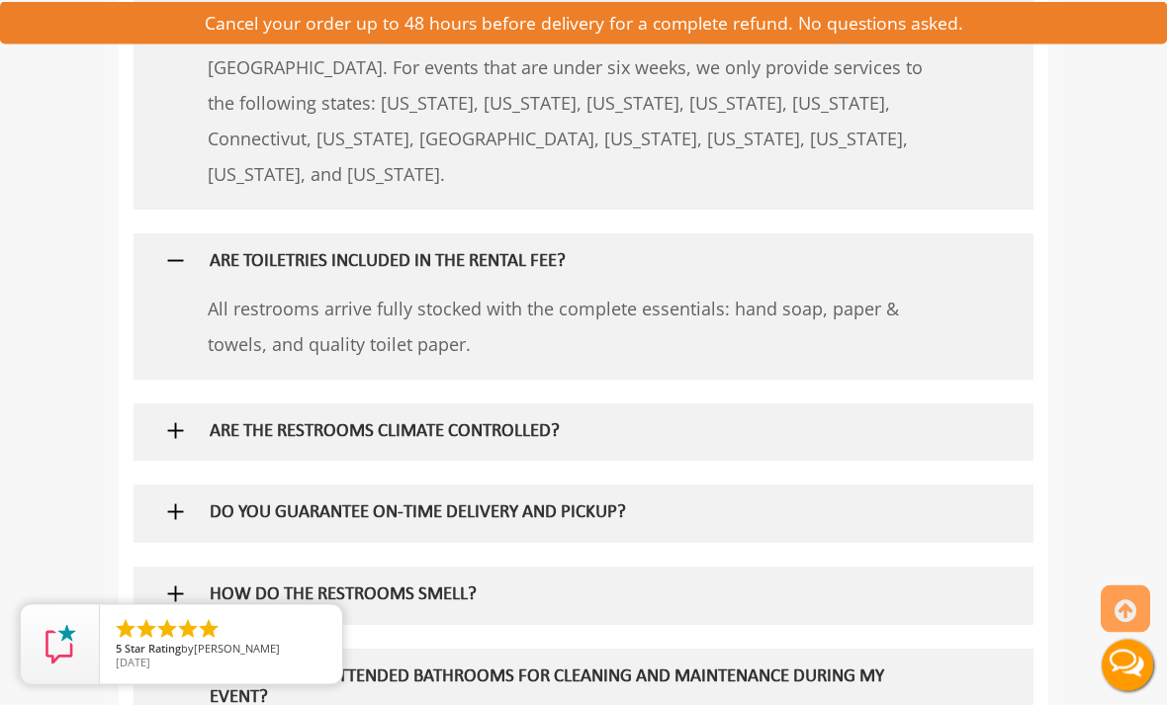
scroll to position [3508, 0]
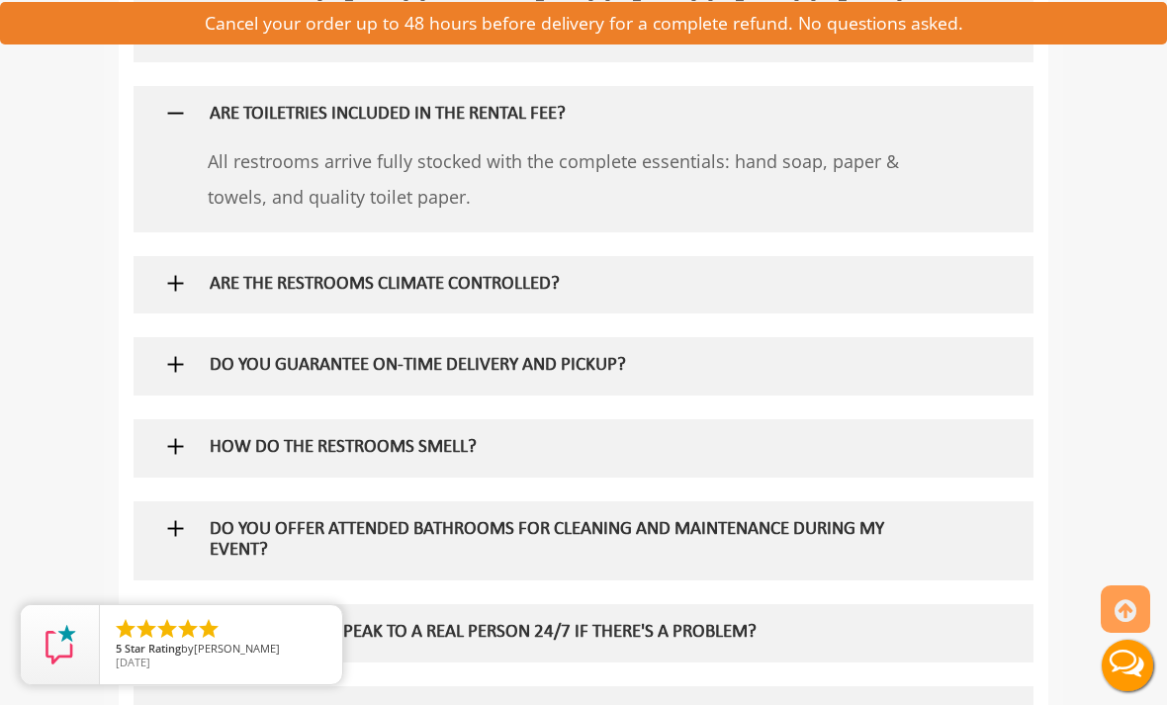
click at [598, 295] on h5 "ARE THE RESTROOMS CLIMATE CONTROLLED?" at bounding box center [557, 285] width 695 height 21
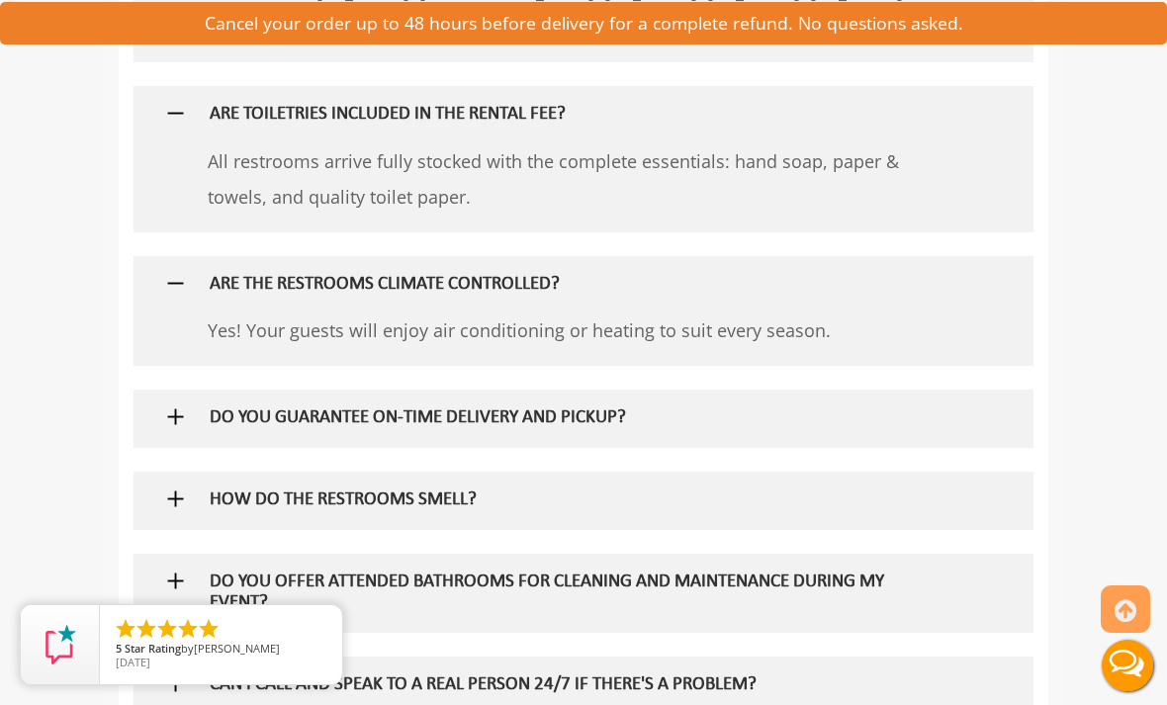
click at [572, 429] on h5 "DO YOU GUARANTEE ON-TIME DELIVERY AND PICKUP?" at bounding box center [557, 418] width 695 height 21
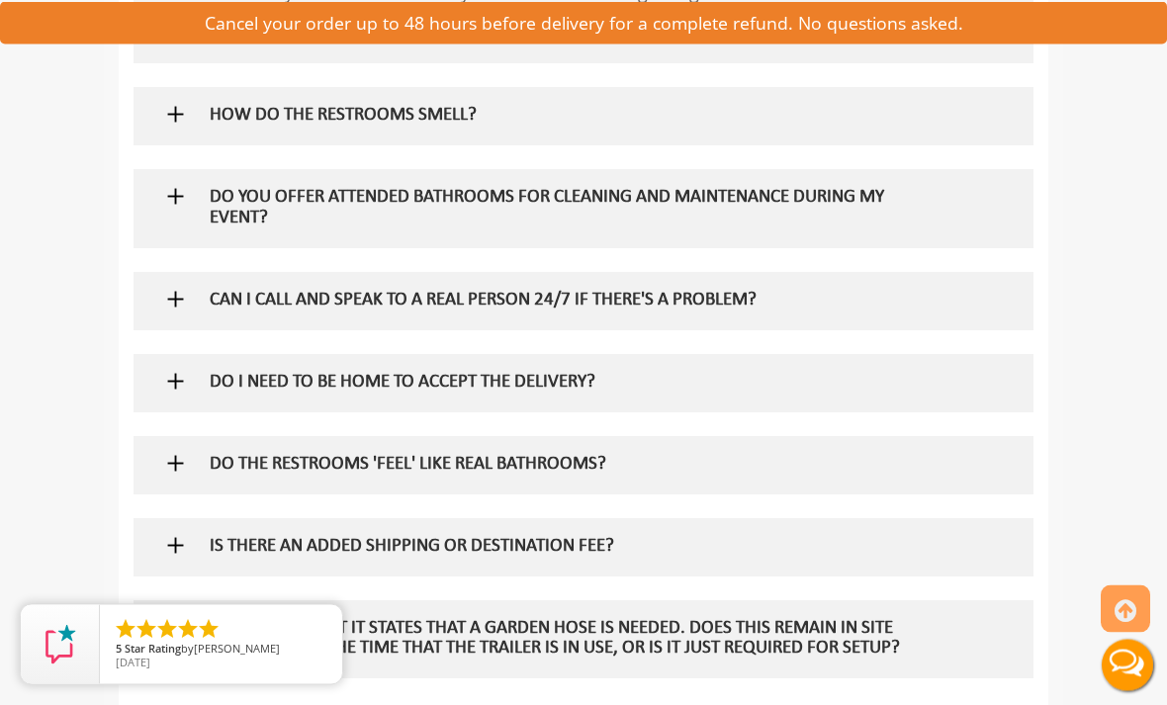
scroll to position [3980, 0]
